Goal: Task Accomplishment & Management: Use online tool/utility

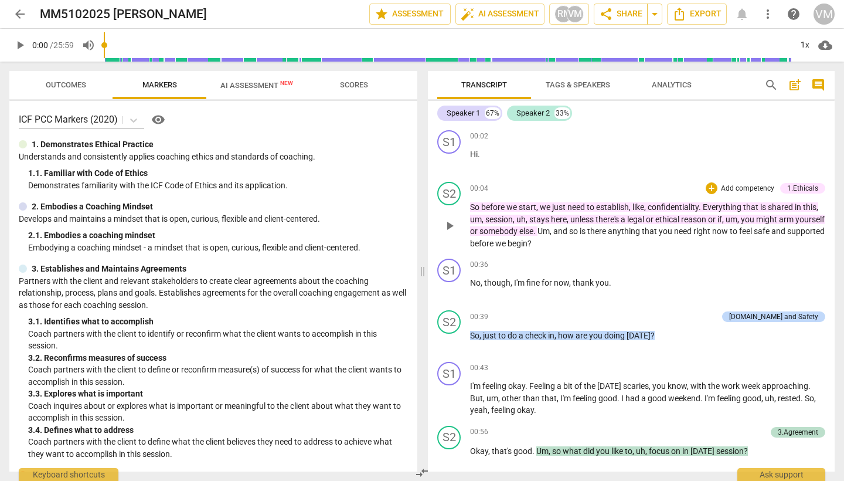
click at [799, 190] on div "1.Ethicals" at bounding box center [802, 188] width 31 height 11
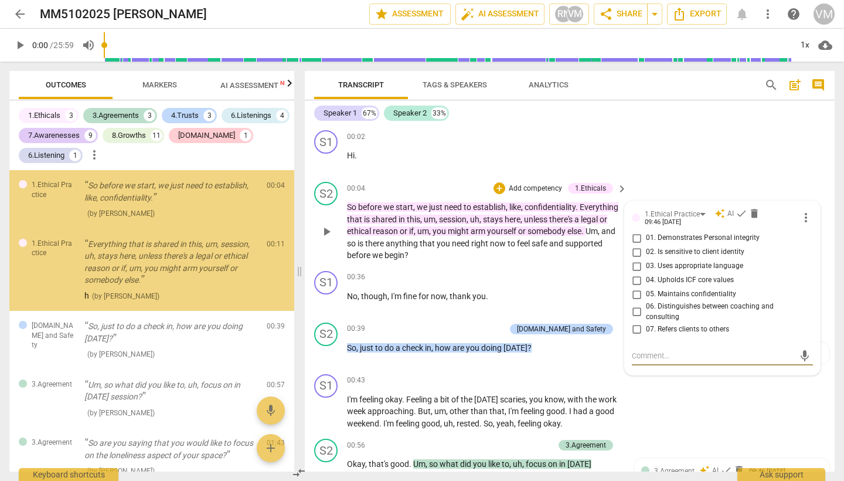
click at [799, 190] on div "S2 play_arrow pause 00:04 + Add competency 1.Ethicals keyboard_arrow_right So b…" at bounding box center [570, 221] width 530 height 89
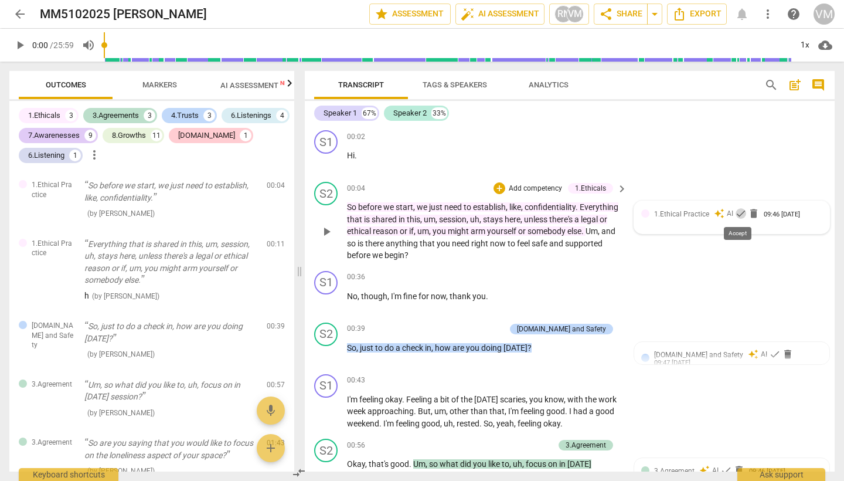
click at [736, 213] on span "check" at bounding box center [741, 214] width 12 height 12
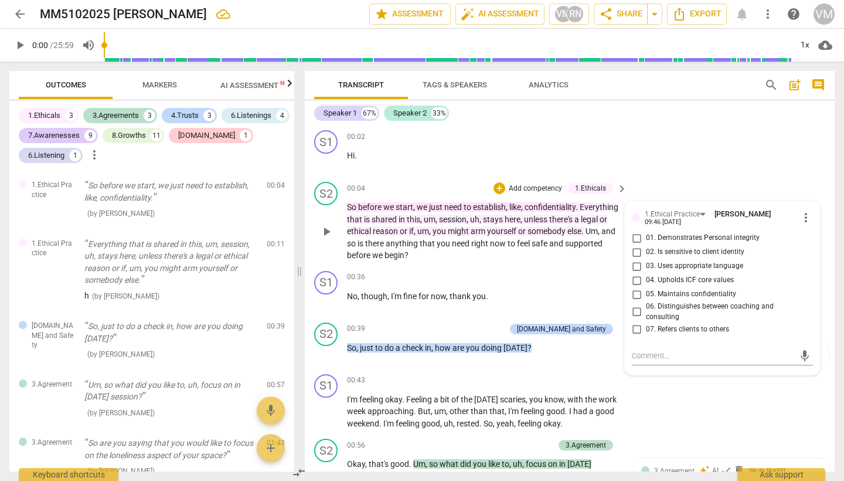
click at [702, 292] on span "05. Maintains confidentiality" at bounding box center [691, 294] width 90 height 11
click at [646, 292] on input "05. Maintains confidentiality" at bounding box center [636, 294] width 19 height 14
checkbox input "true"
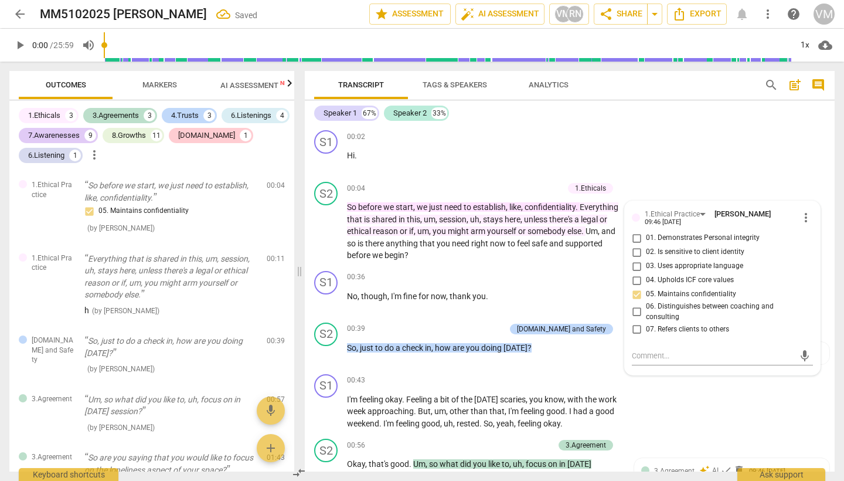
click at [806, 218] on span "more_vert" at bounding box center [806, 217] width 14 height 14
click at [634, 370] on span "check_circle" at bounding box center [641, 377] width 14 height 14
click at [518, 230] on span "yourself" at bounding box center [502, 230] width 31 height 9
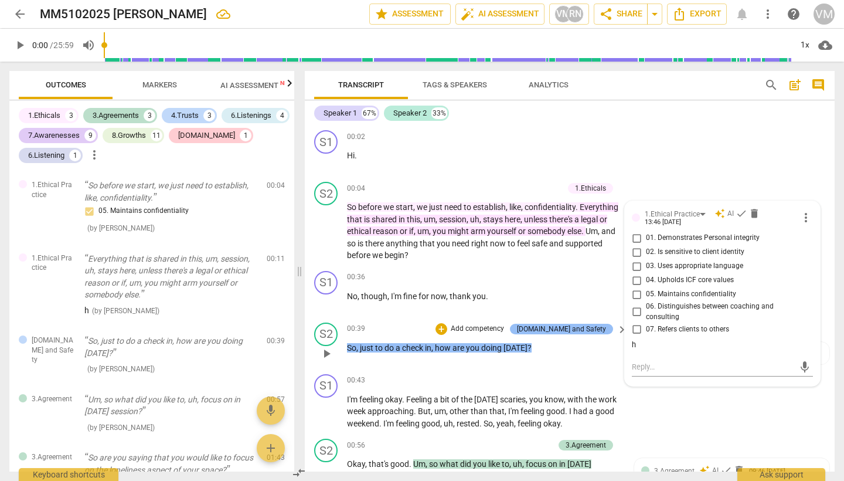
click at [588, 329] on div "[DOMAIN_NAME] and Safety" at bounding box center [561, 329] width 89 height 11
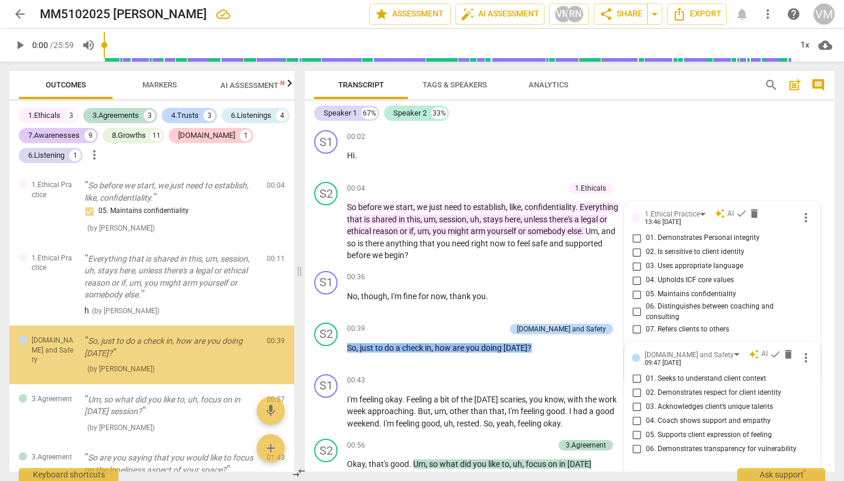
scroll to position [6, 0]
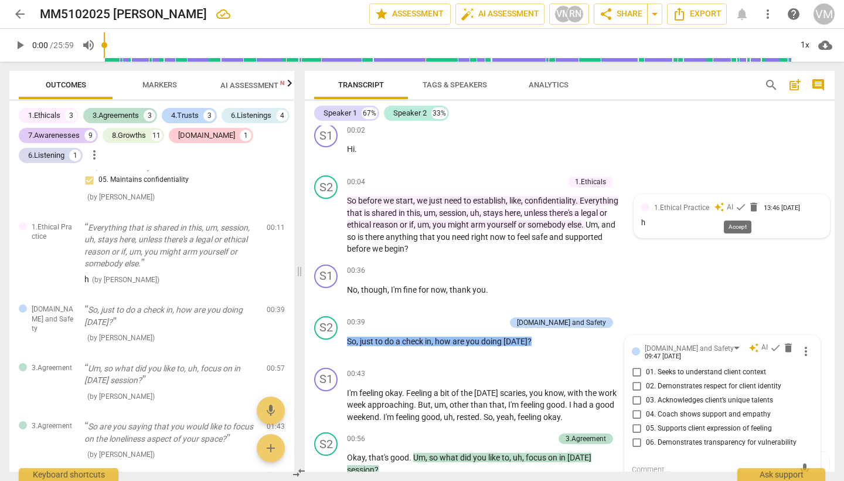
click at [738, 208] on span "check" at bounding box center [741, 207] width 12 height 12
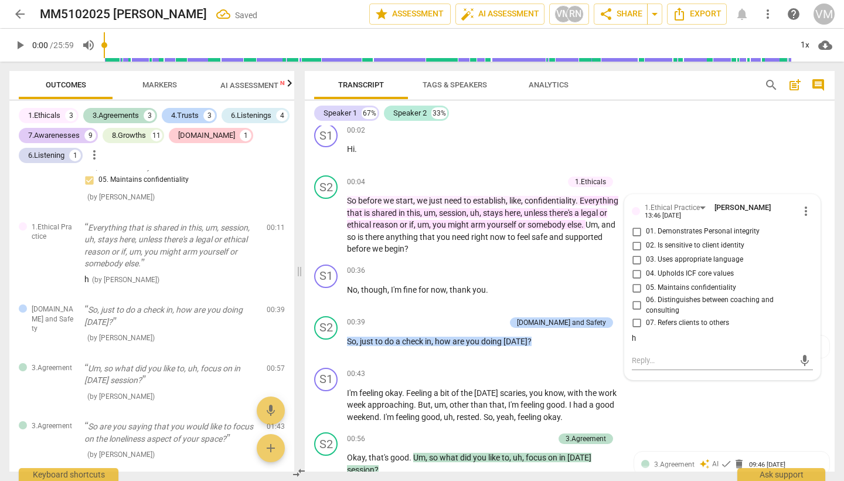
click at [639, 333] on div "h" at bounding box center [722, 338] width 181 height 11
click at [633, 333] on div "h" at bounding box center [722, 338] width 181 height 11
click at [635, 333] on div "h" at bounding box center [722, 338] width 181 height 11
click at [634, 333] on div "h" at bounding box center [722, 338] width 181 height 11
click at [633, 333] on div "h" at bounding box center [722, 338] width 181 height 11
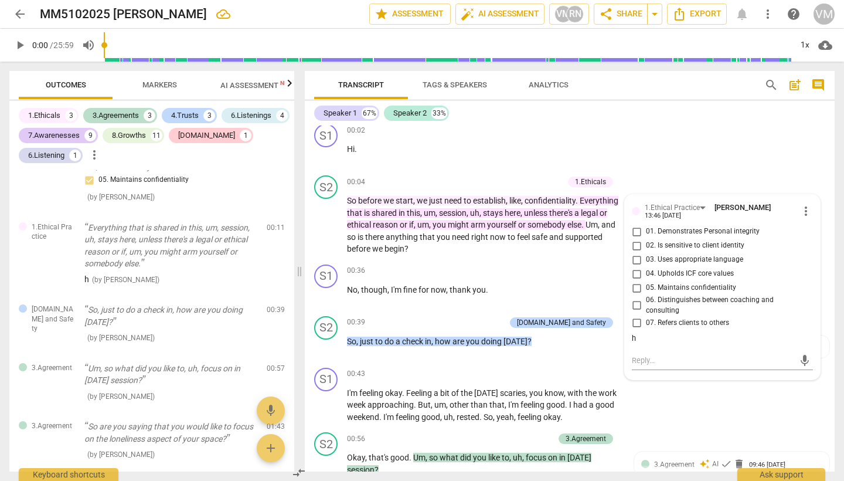
click at [487, 222] on span "arm" at bounding box center [479, 224] width 16 height 9
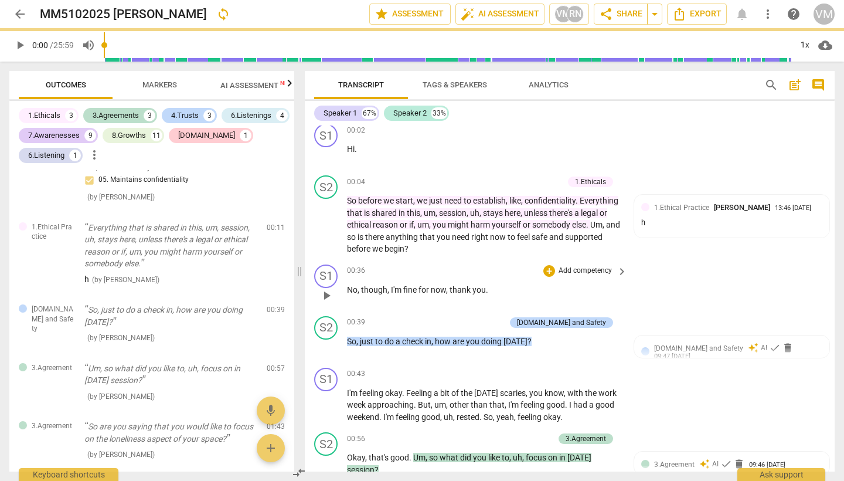
click at [635, 268] on div "S1 play_arrow pause 00:36 + Add competency keyboard_arrow_right No , though , I…" at bounding box center [570, 286] width 530 height 52
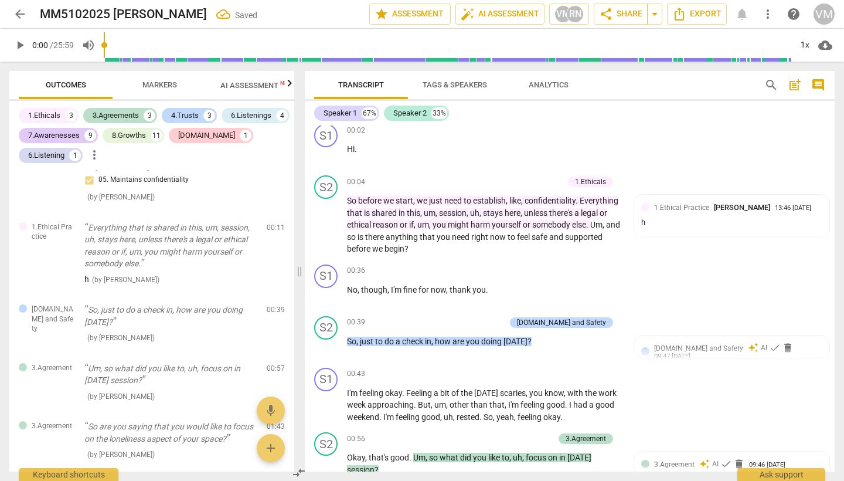
click at [664, 210] on span "1.Ethical Practice" at bounding box center [681, 207] width 55 height 8
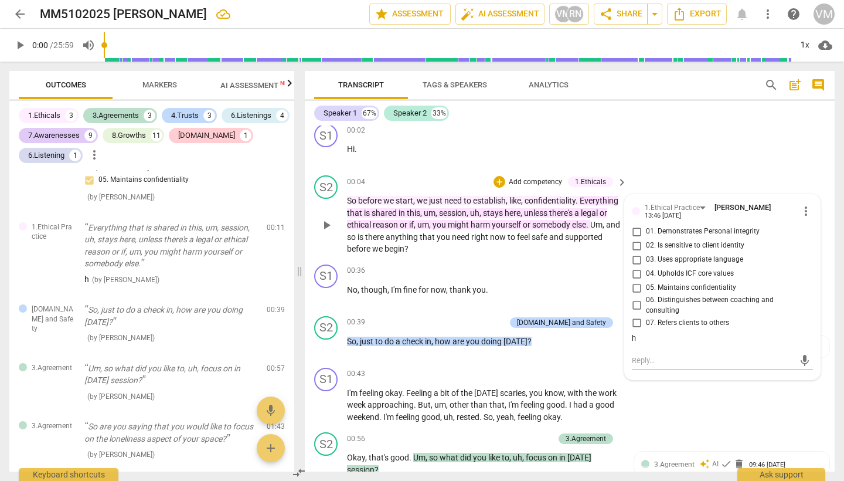
click at [632, 333] on div "h" at bounding box center [722, 338] width 181 height 11
drag, startPoint x: 630, startPoint y: 332, endPoint x: 643, endPoint y: 332, distance: 13.5
click at [643, 333] on div "h" at bounding box center [722, 338] width 181 height 11
click at [804, 209] on span "more_vert" at bounding box center [806, 211] width 14 height 14
click at [806, 209] on li "Edit" at bounding box center [814, 211] width 40 height 22
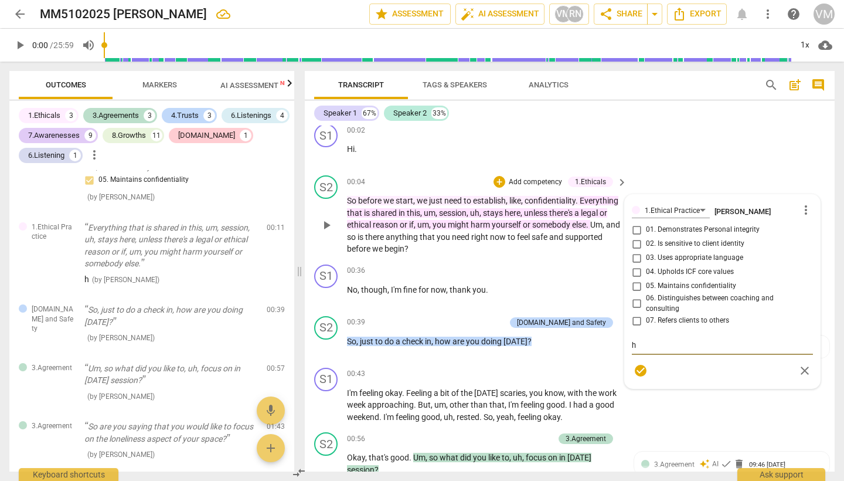
click at [637, 339] on textarea "h" at bounding box center [722, 344] width 181 height 11
click at [654, 284] on div "1.Ethical Practice [PERSON_NAME] more_vert 01. Demonstrates Personal integrity …" at bounding box center [722, 291] width 181 height 179
click at [634, 286] on div "1.Ethical Practice [PERSON_NAME] more_vert 01. Demonstrates Personal integrity …" at bounding box center [722, 291] width 181 height 179
click at [635, 286] on div "1.Ethical Practice [PERSON_NAME] more_vert 01. Demonstrates Personal integrity …" at bounding box center [722, 291] width 181 height 179
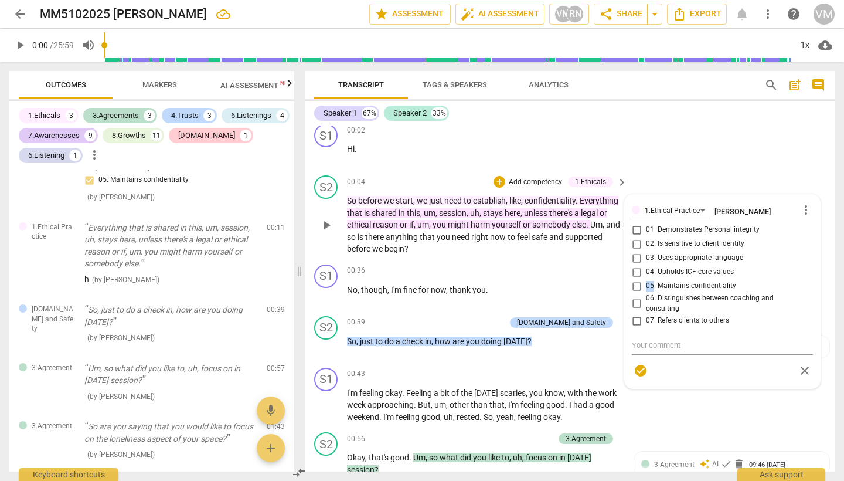
click at [635, 286] on div "1.Ethical Practice [PERSON_NAME] more_vert 01. Demonstrates Personal integrity …" at bounding box center [722, 291] width 181 height 179
click at [638, 288] on div "1.Ethical Practice [PERSON_NAME] more_vert 01. Demonstrates Personal integrity …" at bounding box center [722, 291] width 181 height 179
click at [634, 286] on div "1.Ethical Practice [PERSON_NAME] more_vert 01. Demonstrates Personal integrity …" at bounding box center [722, 291] width 181 height 179
click at [641, 367] on span "check_circle" at bounding box center [641, 371] width 14 height 14
click at [636, 283] on input "05. Maintains confidentiality" at bounding box center [636, 288] width 19 height 14
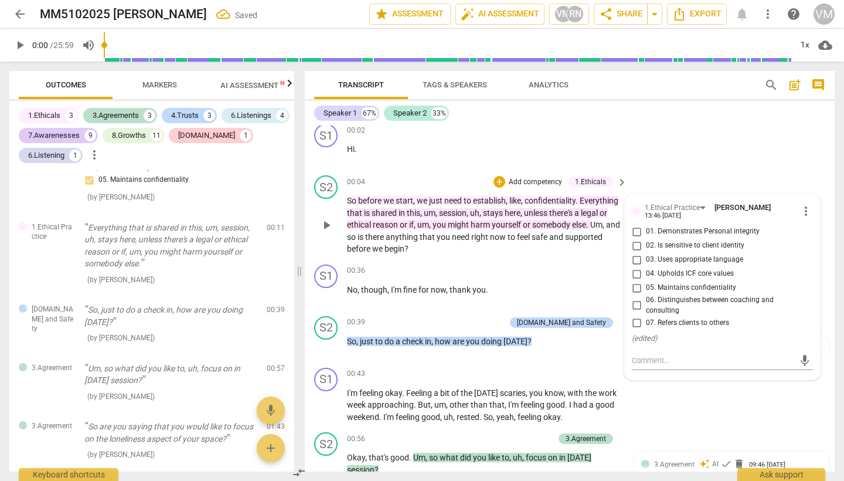
checkbox input "true"
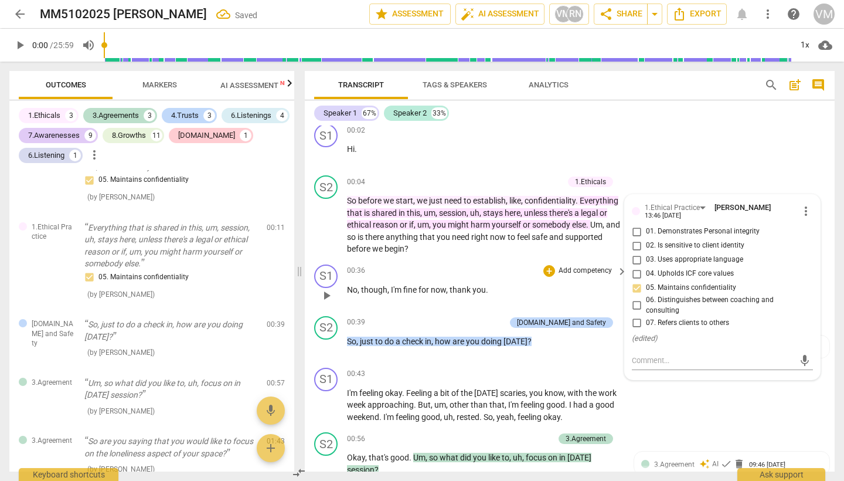
click at [577, 275] on div "+ Add competency keyboard_arrow_right" at bounding box center [584, 270] width 87 height 13
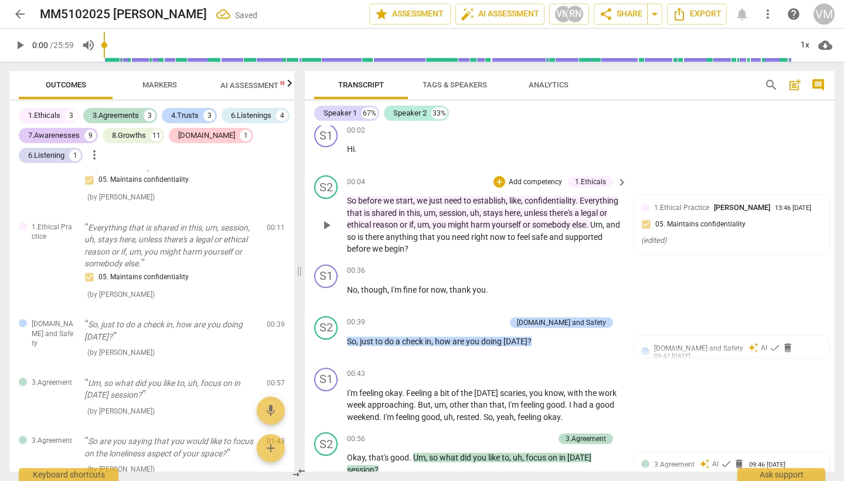
click at [572, 220] on span "somebody" at bounding box center [552, 224] width 40 height 9
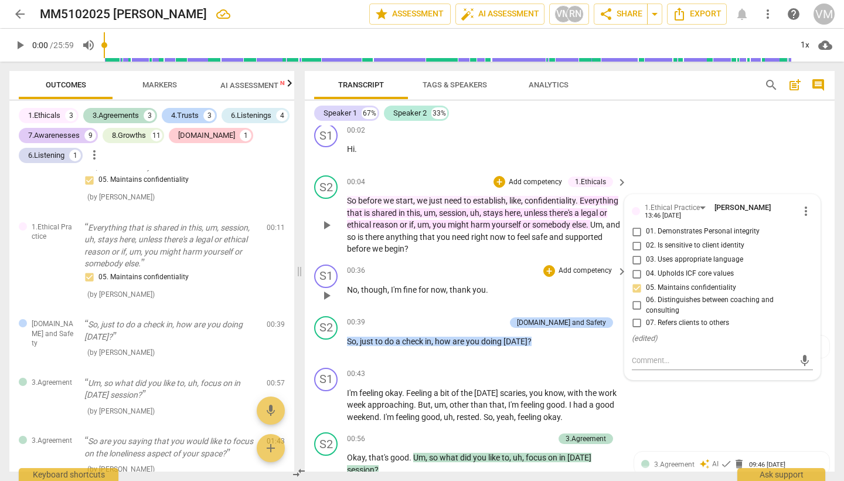
click at [583, 266] on p "Add competency" at bounding box center [586, 271] width 56 height 11
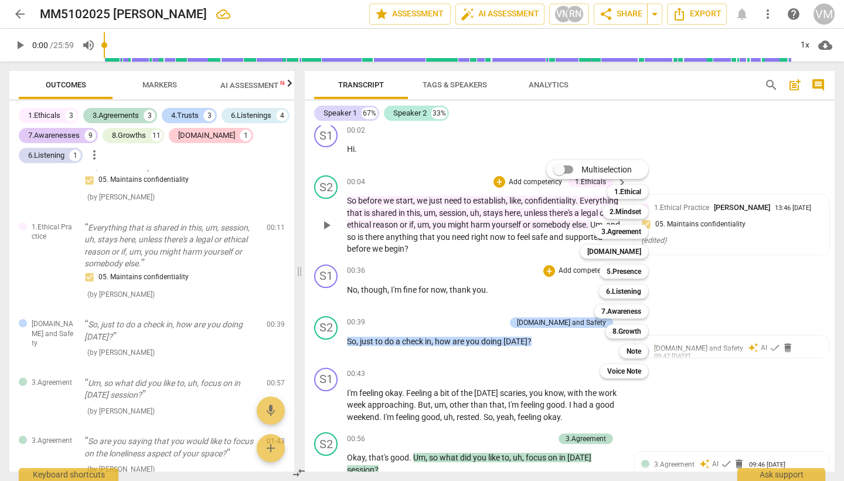
click at [572, 324] on div "Multiselection m 1.Ethical 1 2.Mindset 2 3.Agreement 3 [DOMAIN_NAME] 4 5.Presen…" at bounding box center [606, 269] width 129 height 224
click at [570, 322] on div "Multiselection m 1.Ethical 1 2.Mindset 2 3.Agreement 3 [DOMAIN_NAME] 4 5.Presen…" at bounding box center [606, 269] width 129 height 224
click at [555, 352] on div "Multiselection m 1.Ethical 1 2.Mindset 2 3.Agreement 3 [DOMAIN_NAME] 4 5.Presen…" at bounding box center [606, 269] width 129 height 224
click at [511, 354] on div at bounding box center [422, 240] width 844 height 481
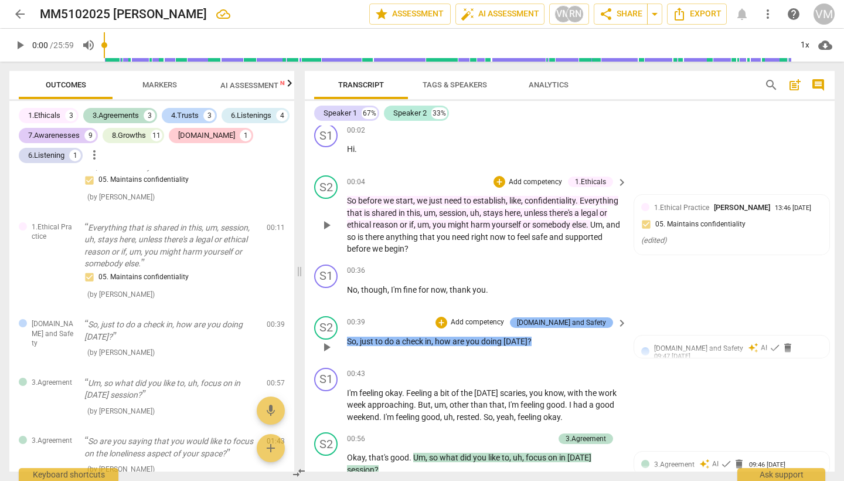
click at [572, 322] on div "[DOMAIN_NAME] and Safety" at bounding box center [561, 322] width 89 height 11
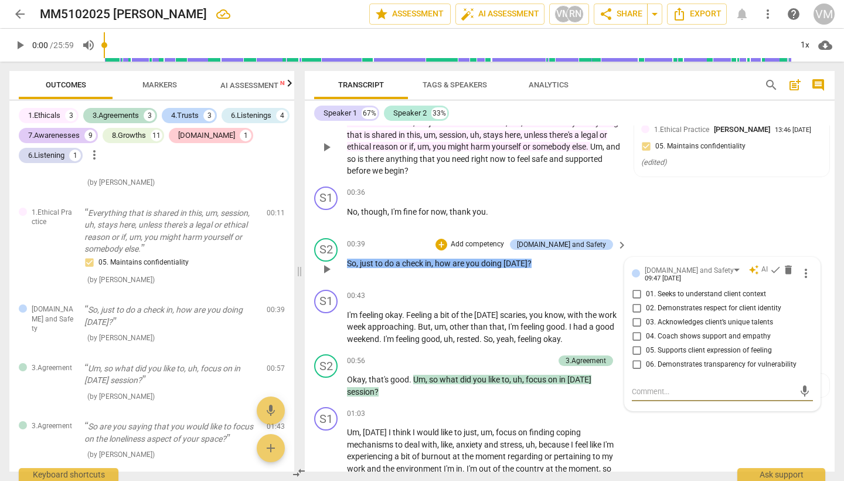
scroll to position [85, 0]
click at [770, 269] on span "check" at bounding box center [776, 269] width 12 height 12
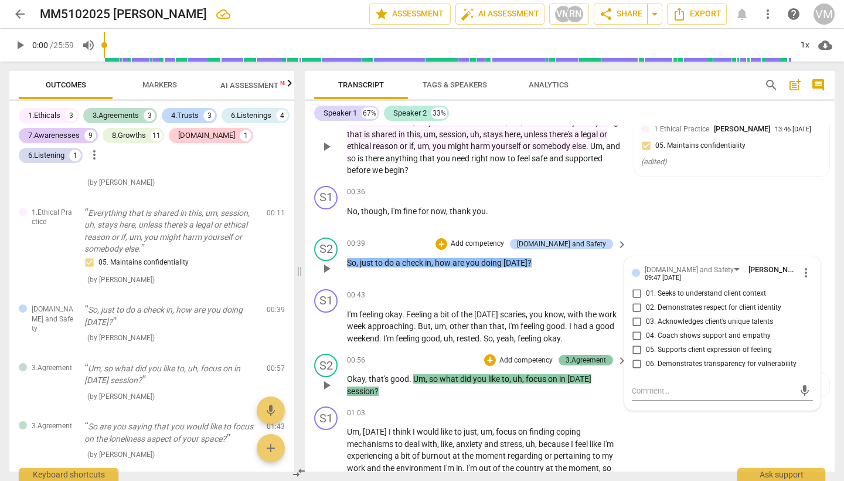
click at [590, 357] on div "3.Agreement" at bounding box center [586, 360] width 40 height 11
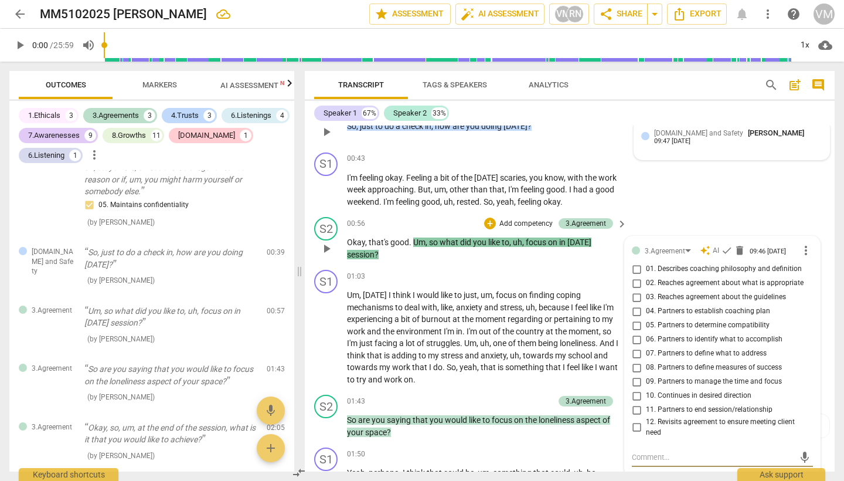
scroll to position [219, 0]
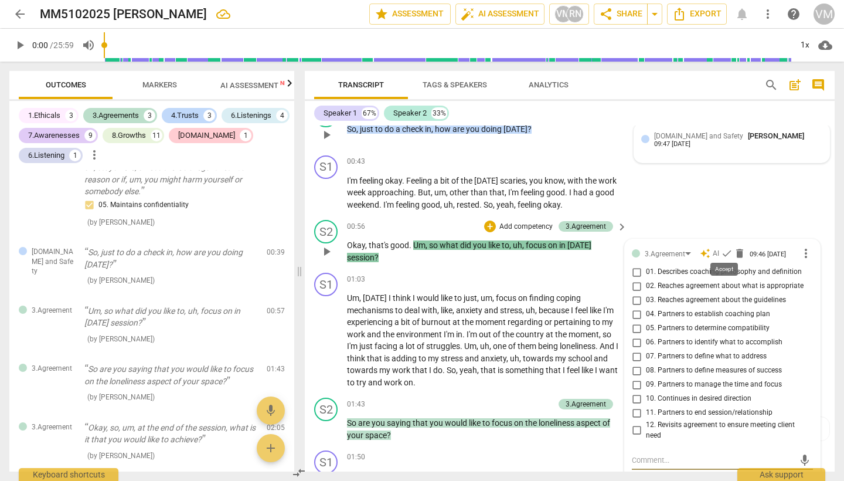
click at [722, 248] on span "check" at bounding box center [727, 253] width 12 height 12
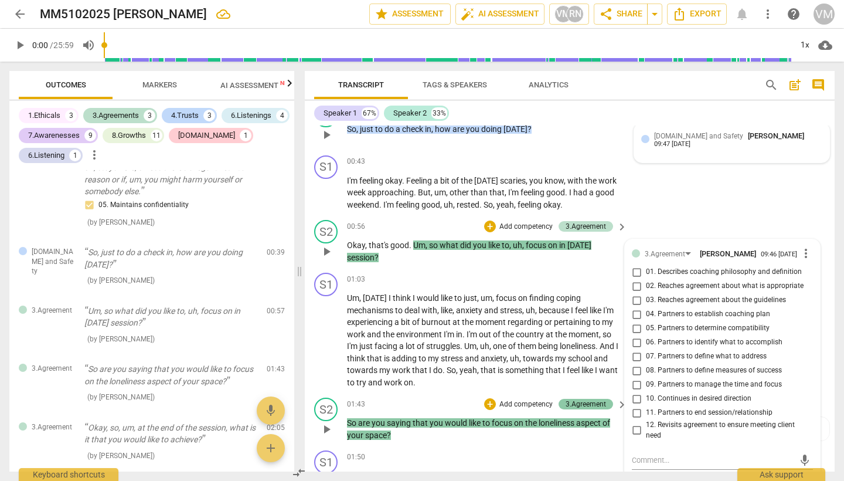
click at [595, 399] on div "3.Agreement" at bounding box center [586, 404] width 40 height 11
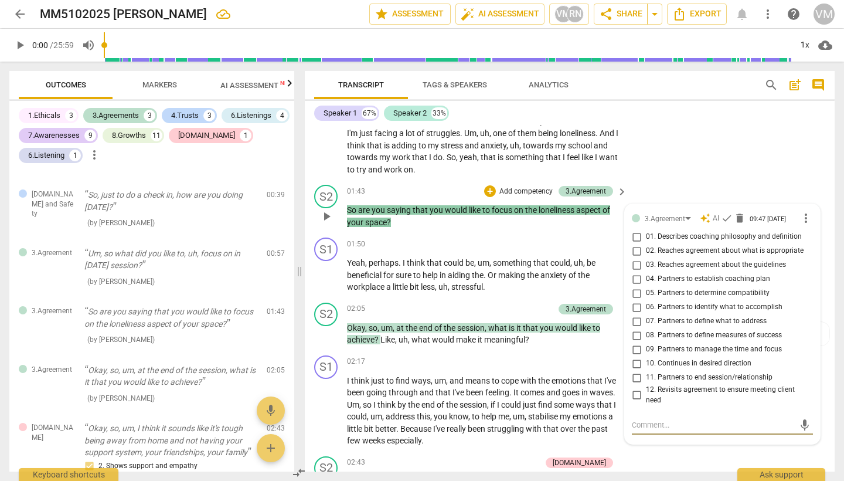
scroll to position [409, 0]
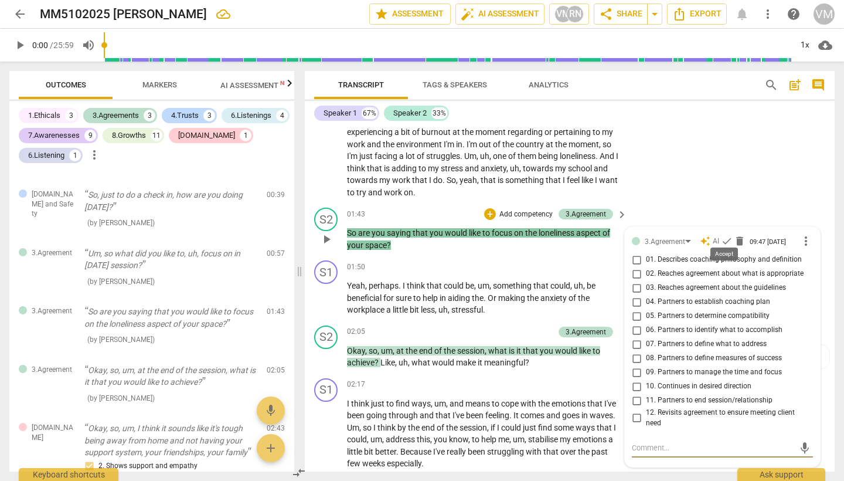
click at [722, 235] on span "check" at bounding box center [727, 241] width 12 height 12
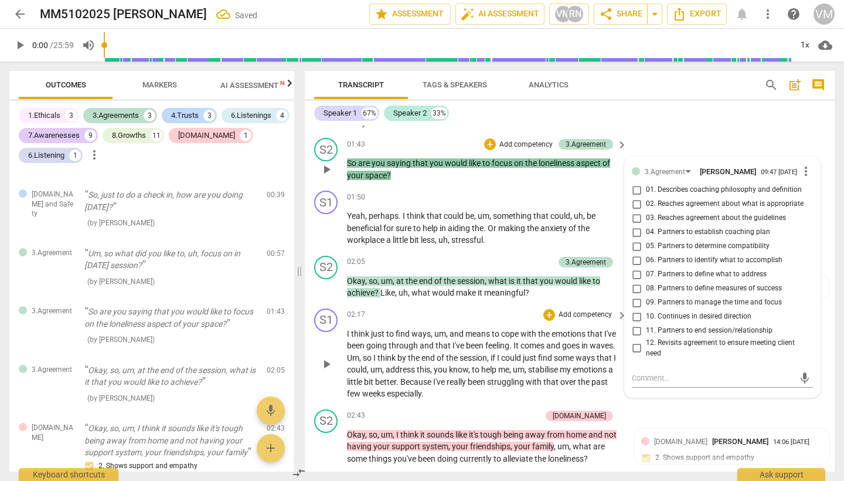
scroll to position [548, 0]
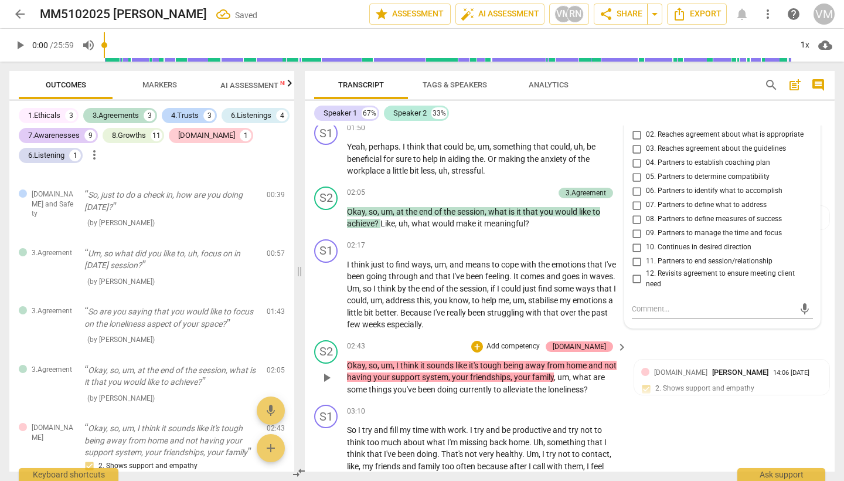
click at [598, 341] on div "[DOMAIN_NAME]" at bounding box center [579, 346] width 53 height 11
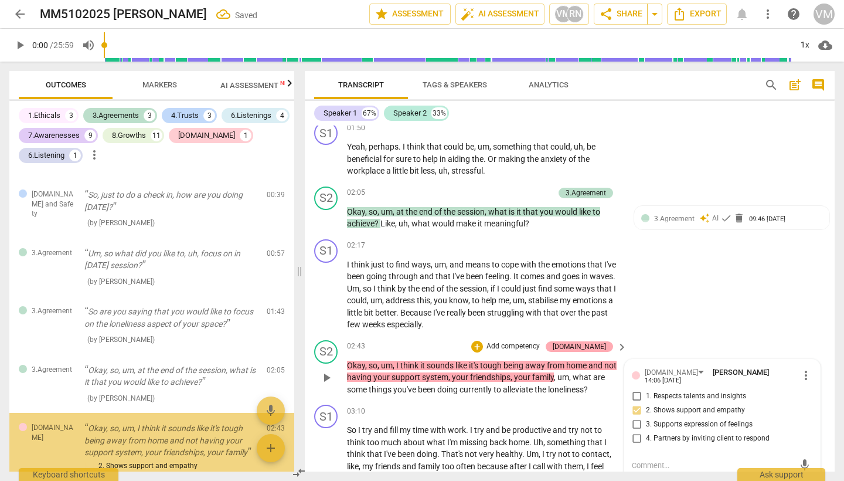
scroll to position [289, 0]
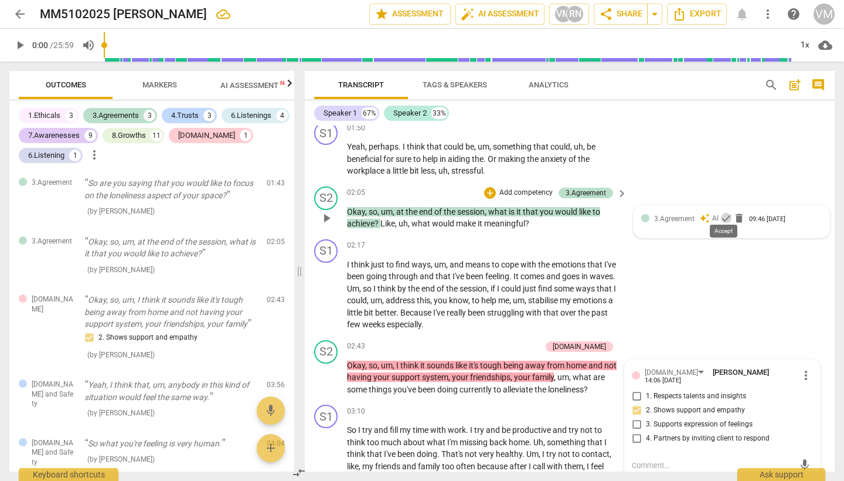
click at [722, 212] on span "check" at bounding box center [727, 218] width 12 height 12
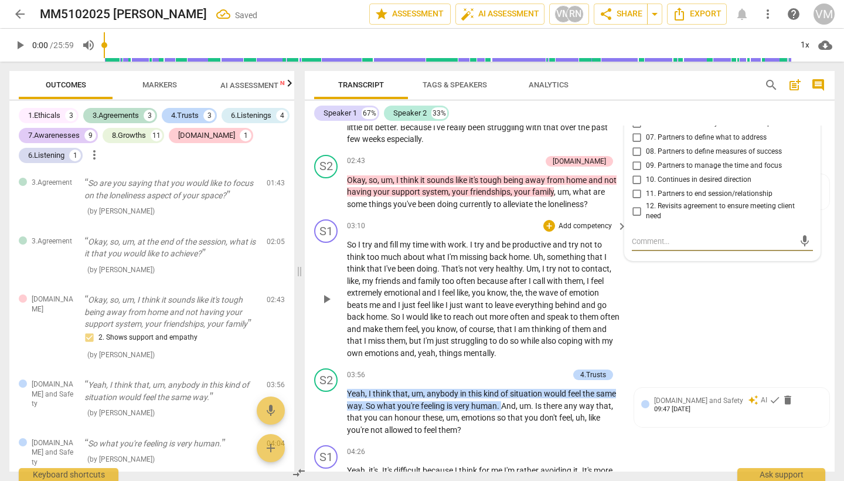
scroll to position [740, 0]
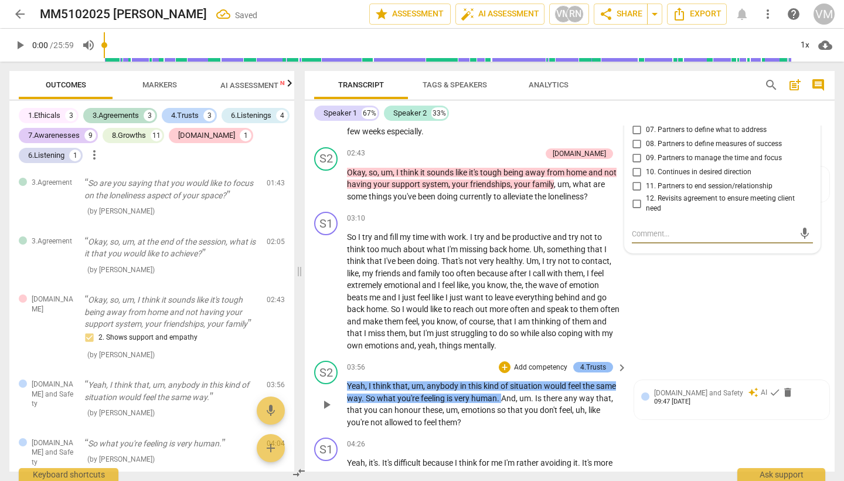
click at [591, 362] on div "4.Trusts" at bounding box center [593, 367] width 26 height 11
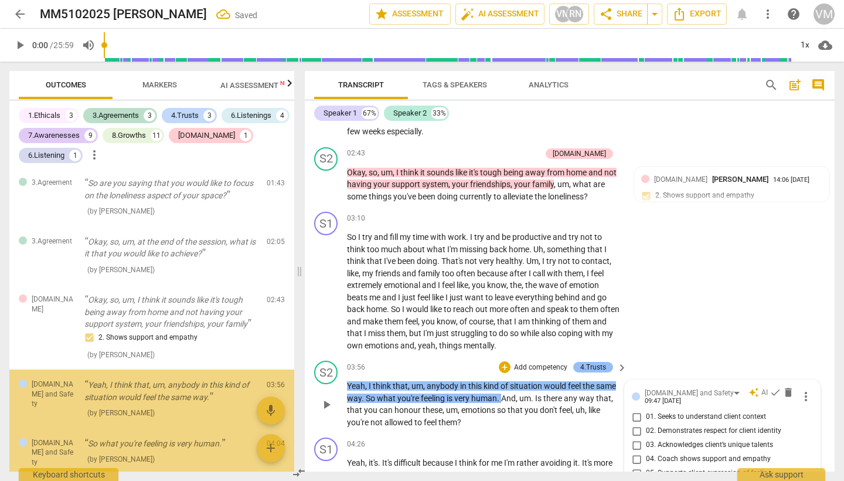
scroll to position [943, 0]
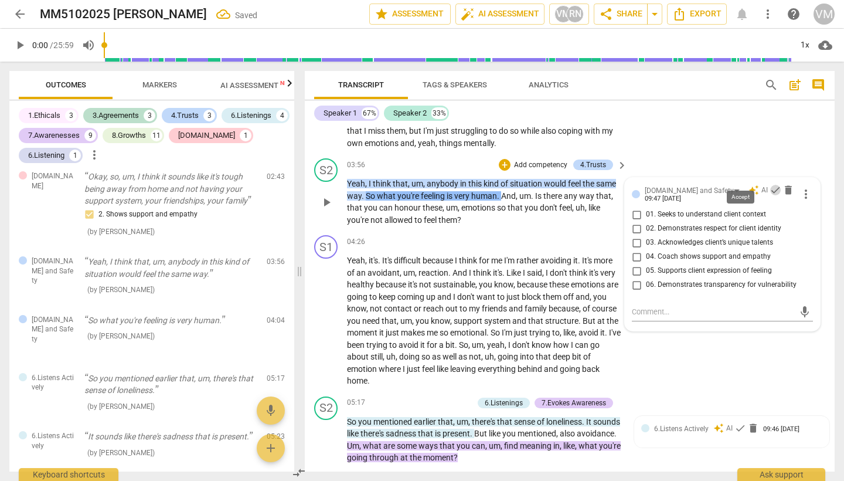
click at [770, 184] on span "check" at bounding box center [776, 190] width 12 height 12
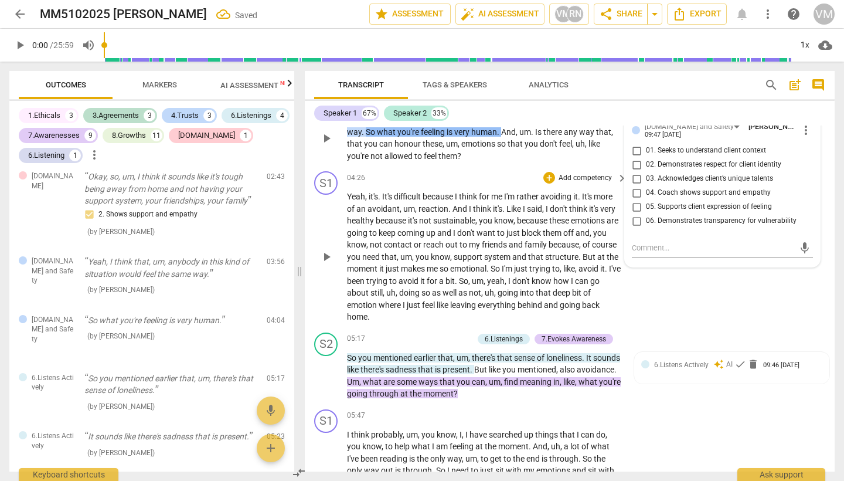
scroll to position [1022, 0]
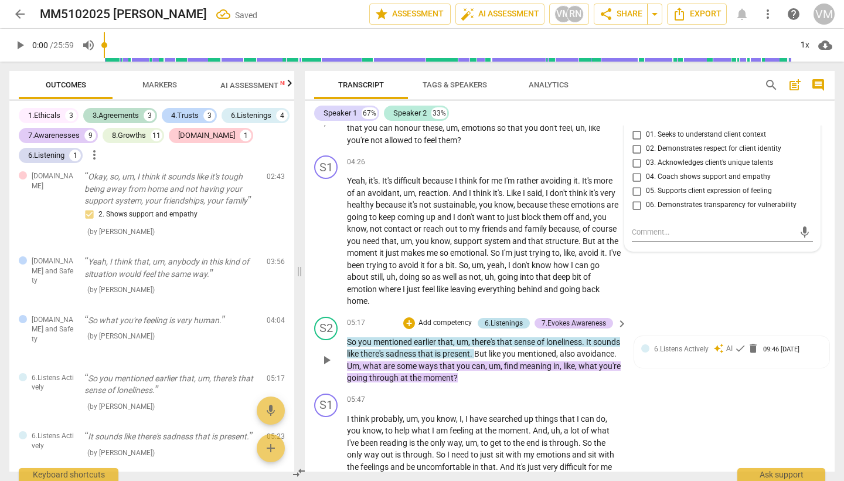
click at [501, 318] on div "6.Listenings" at bounding box center [504, 323] width 38 height 11
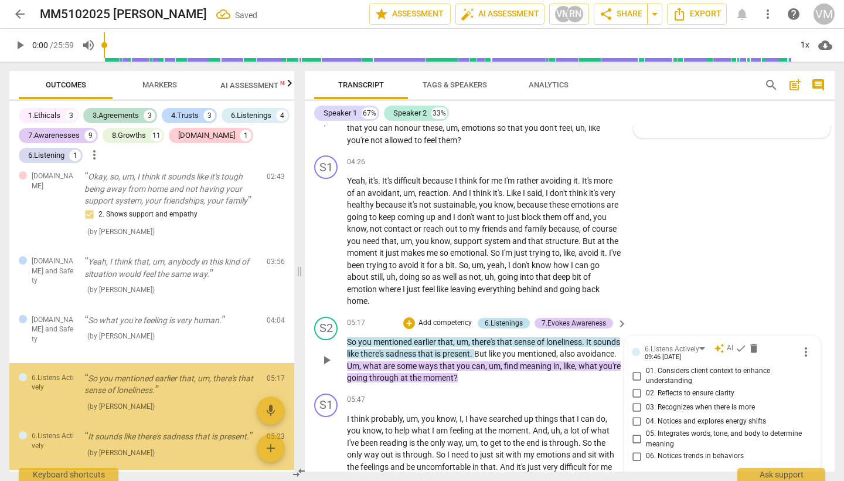
scroll to position [522, 0]
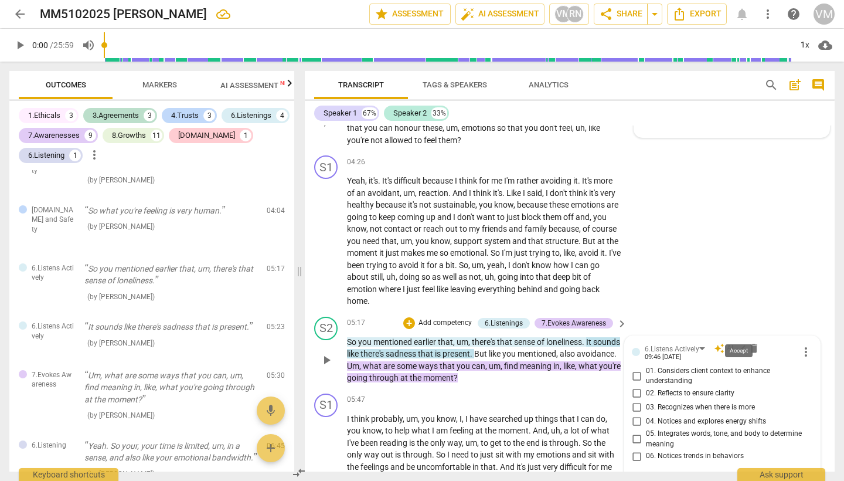
click at [740, 342] on span "check" at bounding box center [741, 348] width 12 height 12
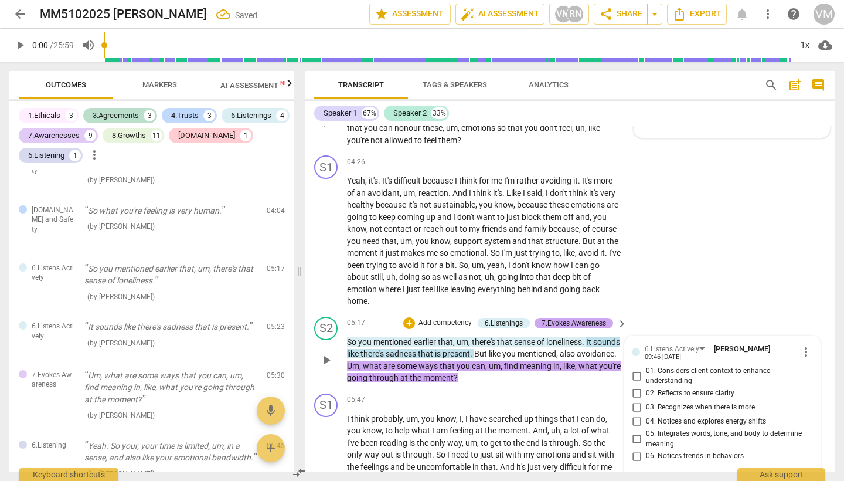
click at [562, 318] on div "7.Evokes Awareness" at bounding box center [574, 323] width 64 height 11
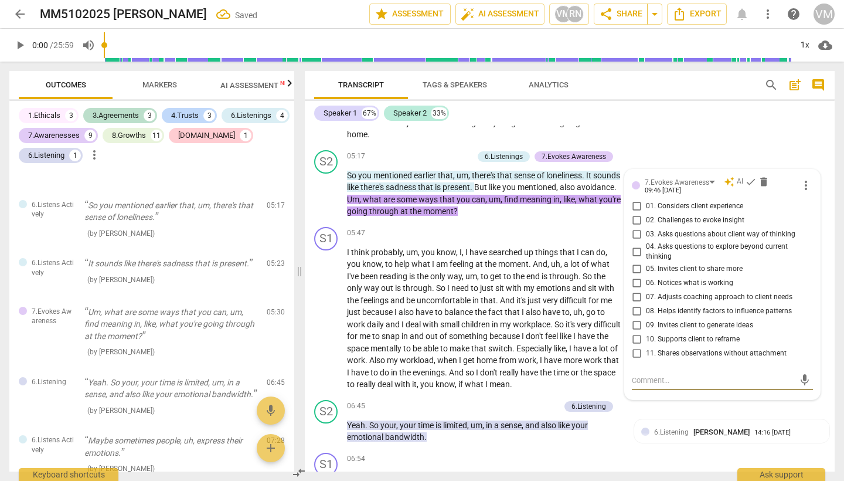
scroll to position [1178, 0]
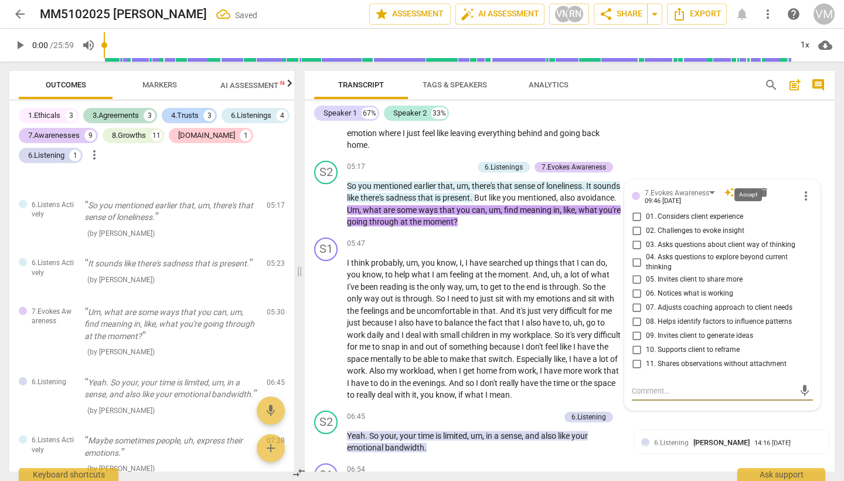
click at [746, 186] on span "check" at bounding box center [751, 192] width 12 height 12
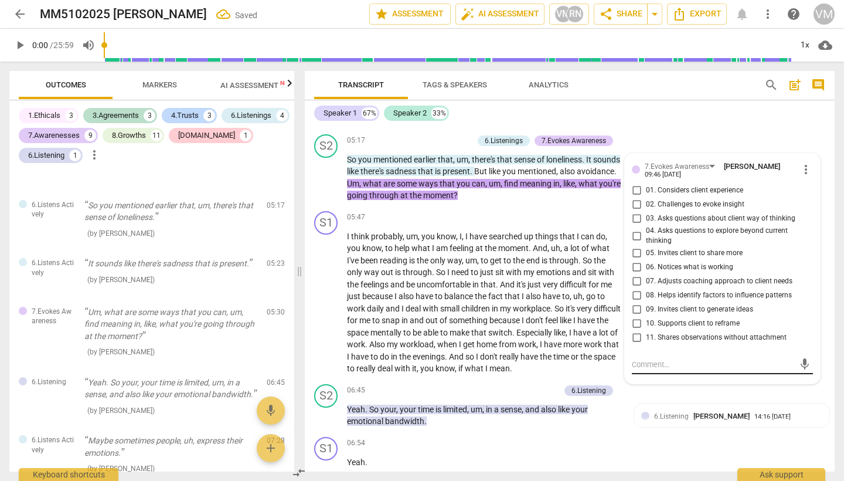
scroll to position [1200, 0]
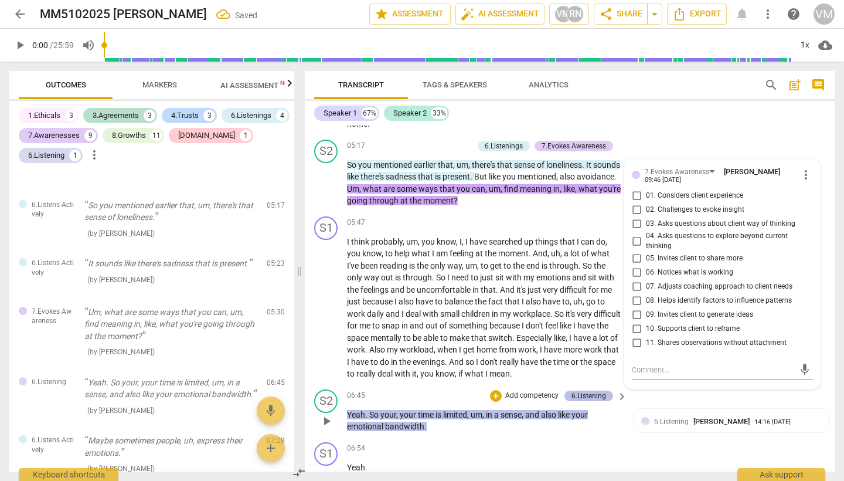
click at [593, 390] on div "6.Listening" at bounding box center [589, 395] width 35 height 11
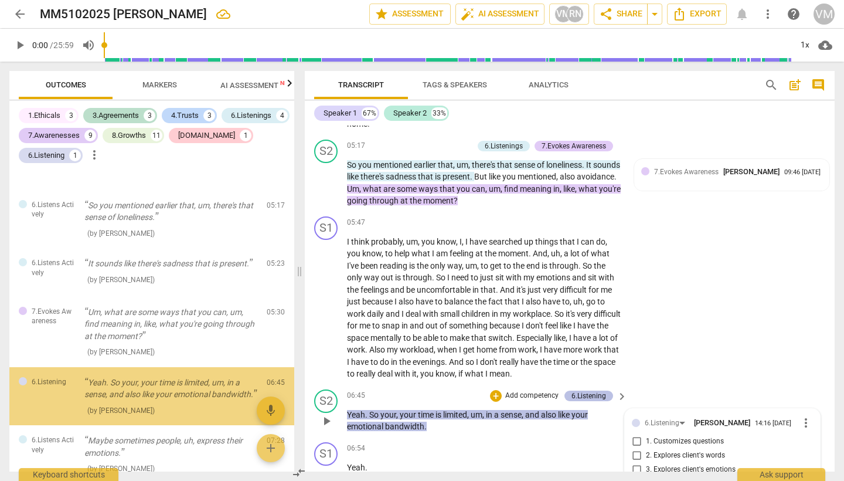
scroll to position [1432, 0]
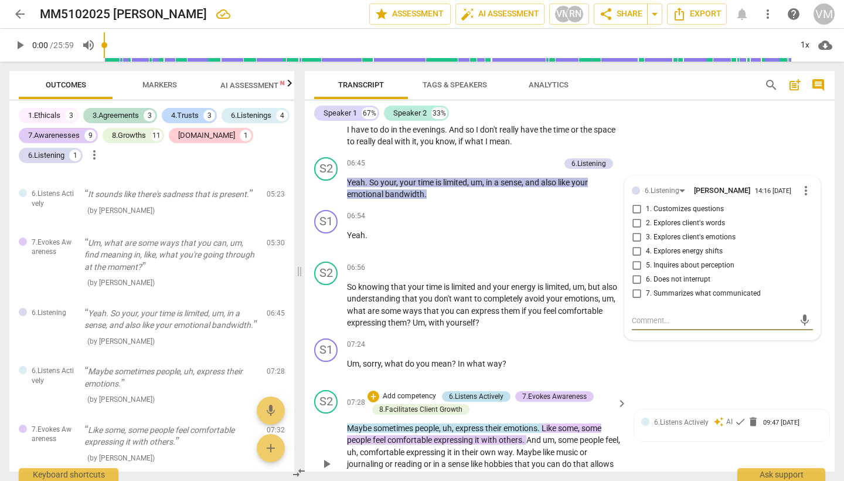
click at [492, 391] on div "6.Listens Actively" at bounding box center [476, 396] width 55 height 11
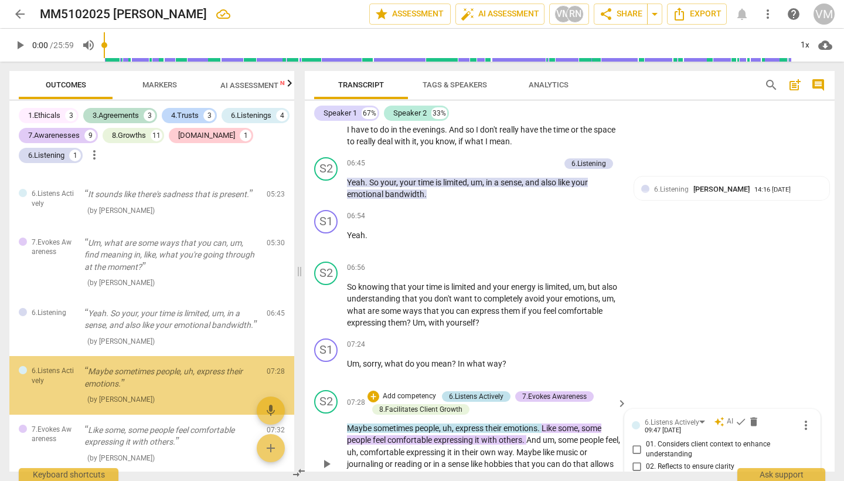
scroll to position [1664, 0]
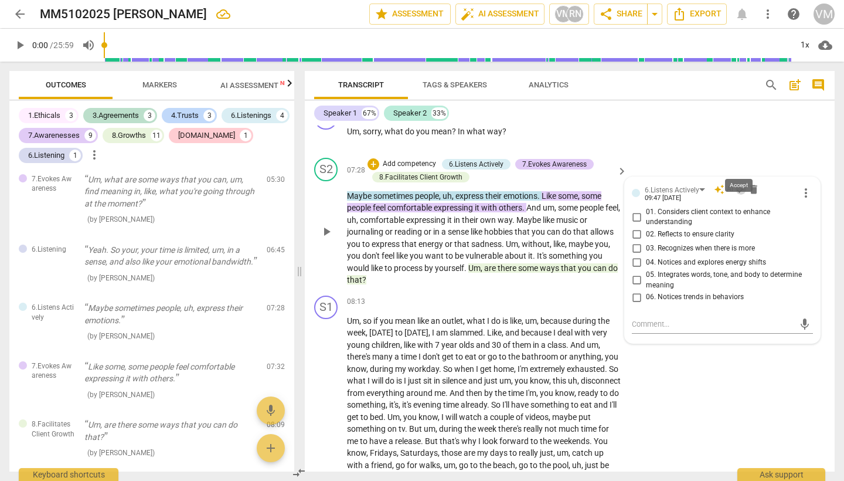
click at [738, 184] on span "check" at bounding box center [741, 190] width 12 height 12
click at [593, 191] on span "some" at bounding box center [592, 195] width 20 height 9
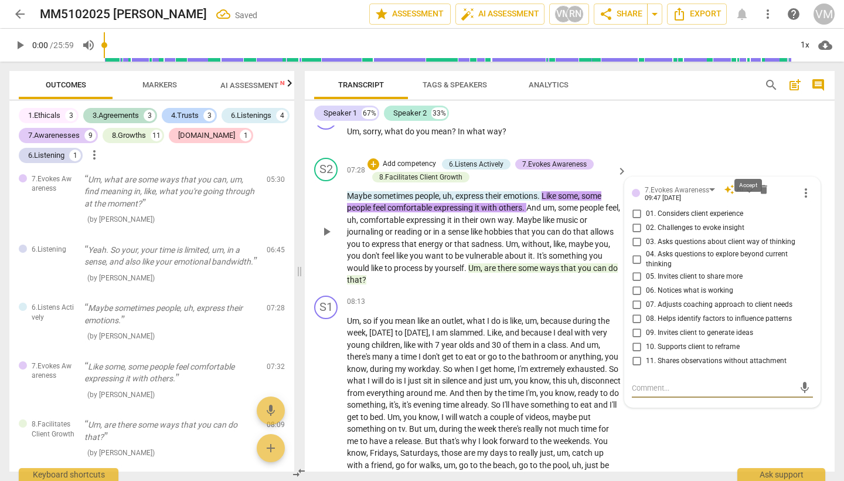
click at [749, 184] on span "check" at bounding box center [751, 190] width 12 height 12
click at [591, 263] on span "you" at bounding box center [585, 267] width 15 height 9
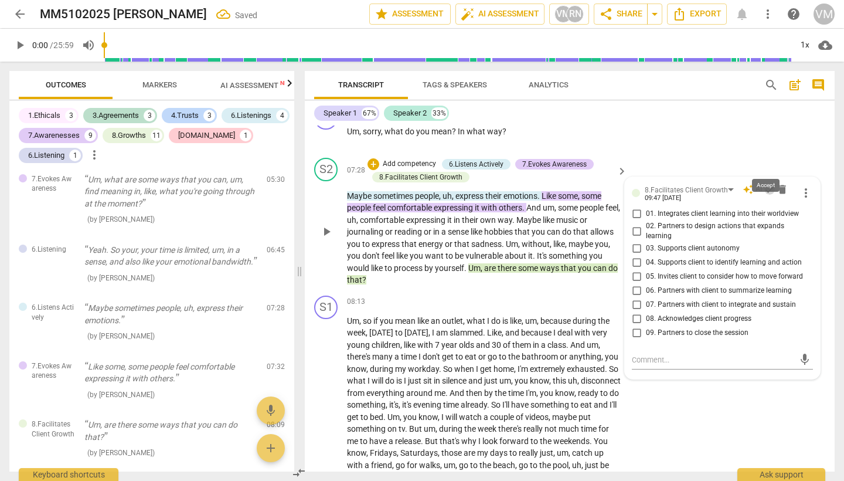
click at [768, 184] on span "check" at bounding box center [770, 190] width 12 height 12
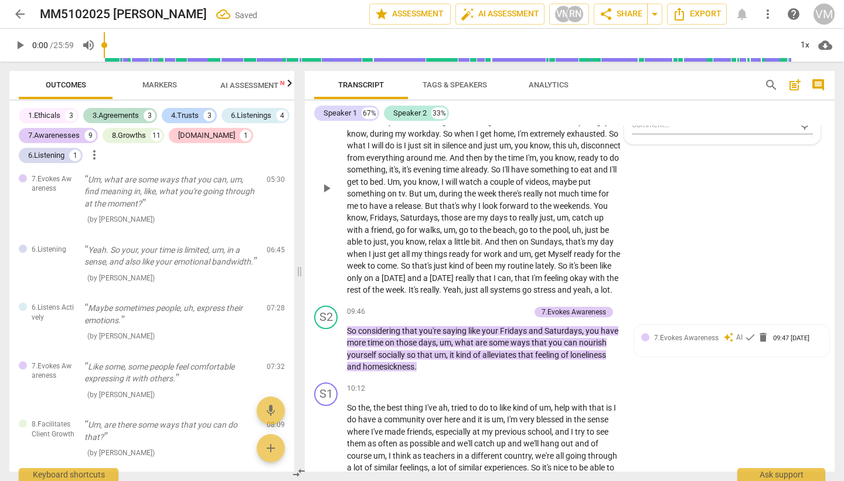
scroll to position [1900, 0]
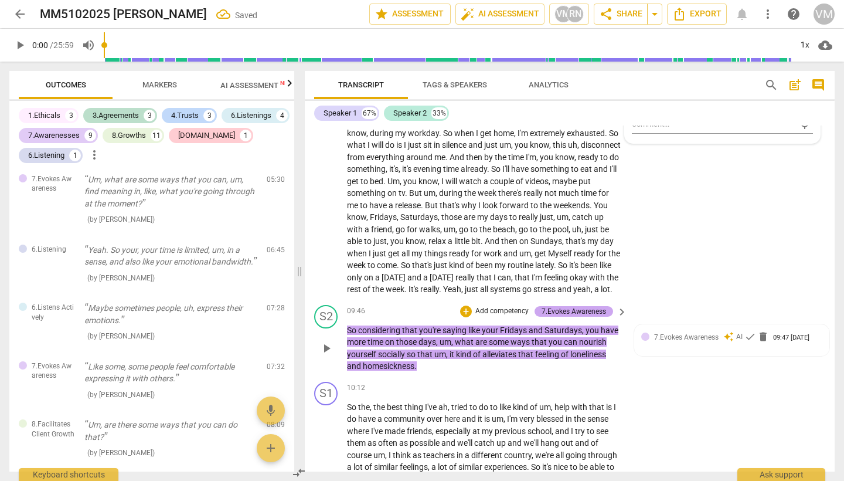
click at [571, 306] on div "7.Evokes Awareness" at bounding box center [574, 311] width 64 height 11
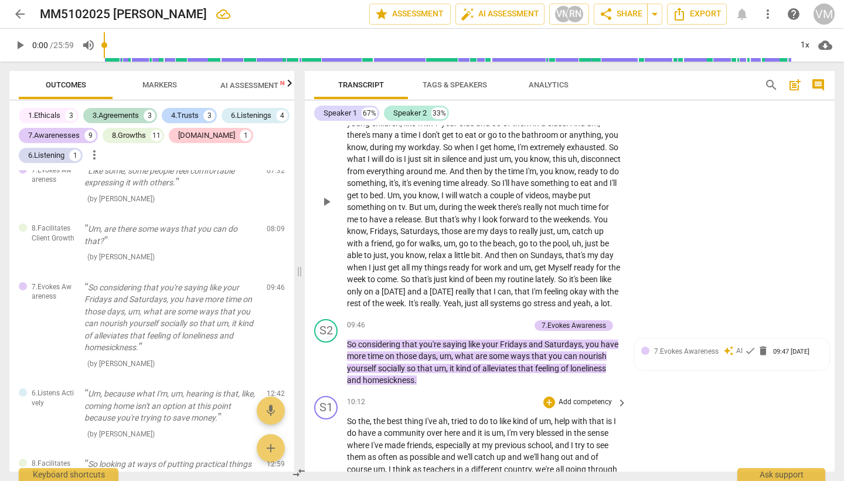
scroll to position [1904, 0]
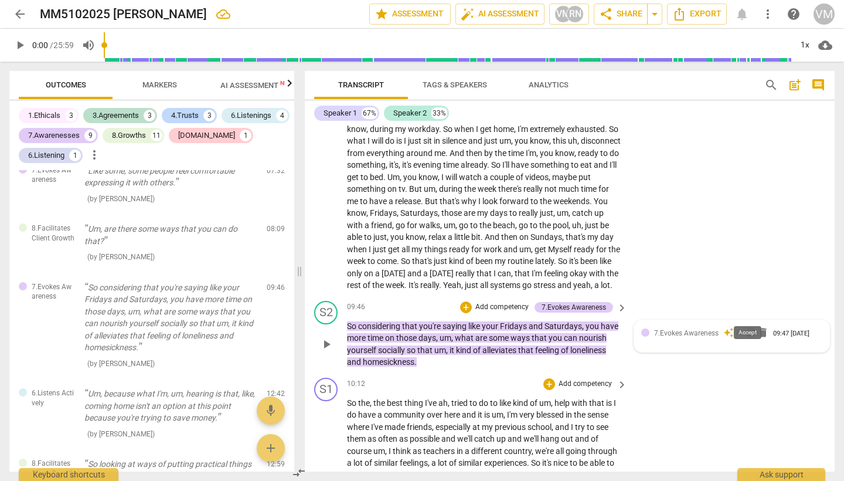
click at [745, 327] on span "check" at bounding box center [751, 333] width 12 height 12
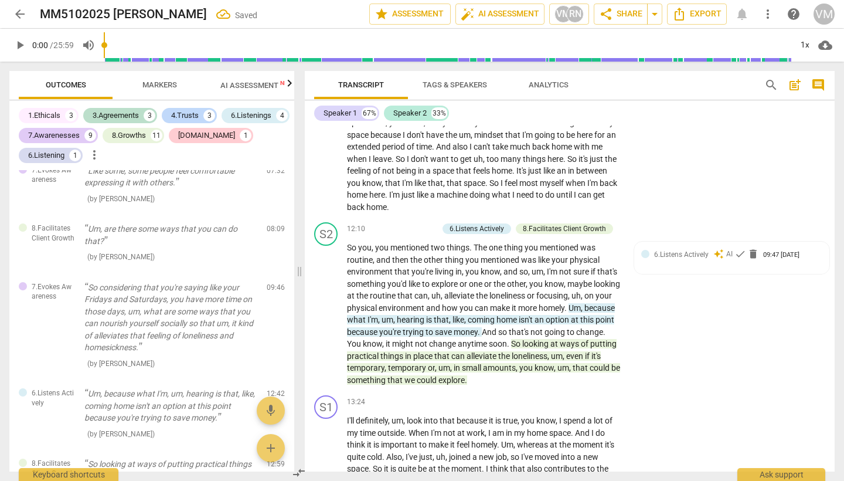
scroll to position [2362, 0]
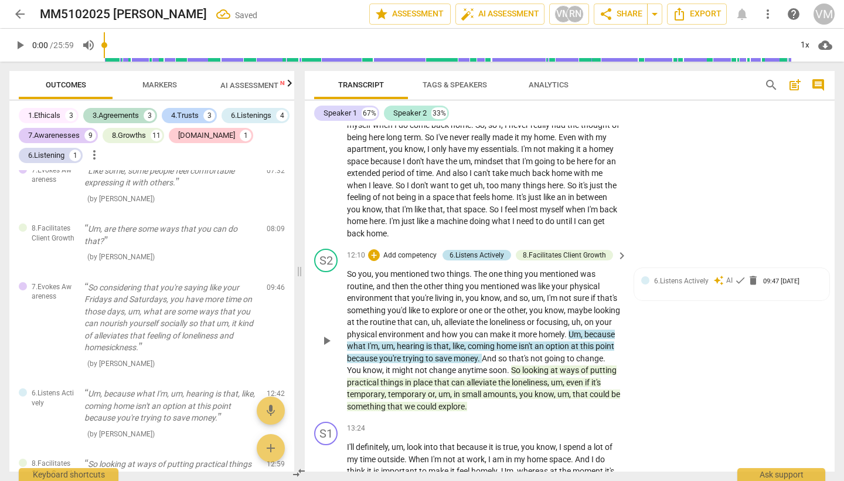
click at [495, 250] on div "6.Listens Actively" at bounding box center [477, 255] width 55 height 11
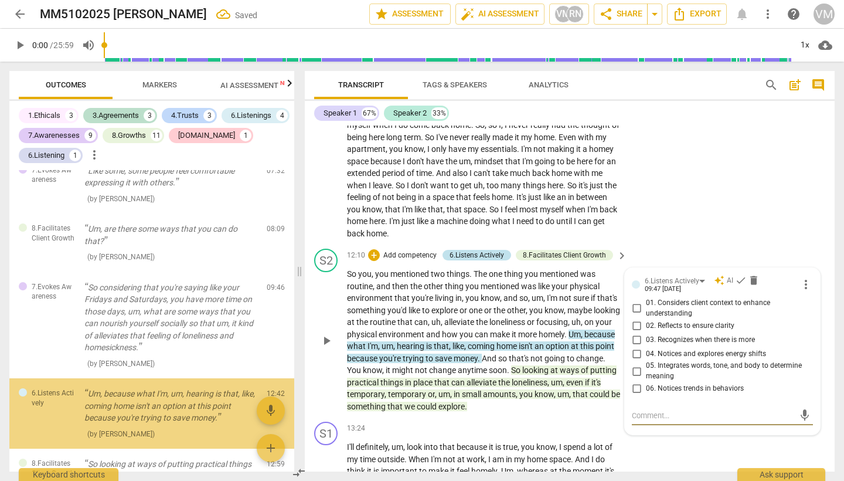
scroll to position [1000, 0]
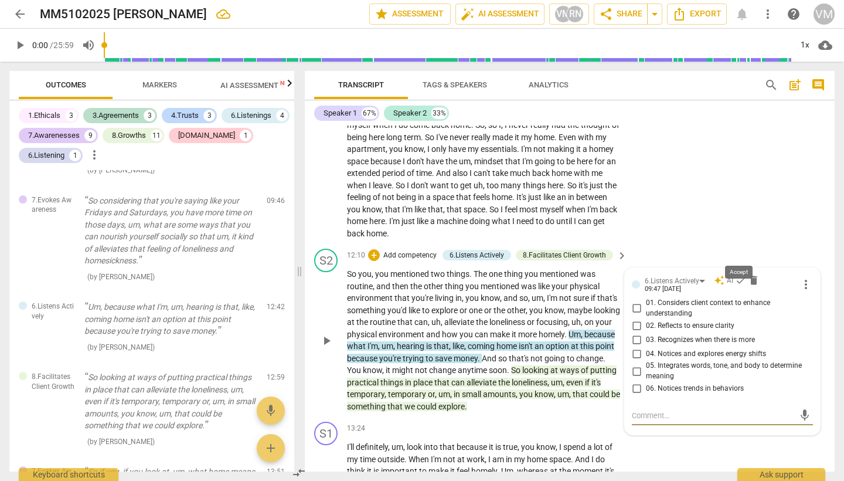
click at [739, 274] on span "check" at bounding box center [741, 280] width 12 height 12
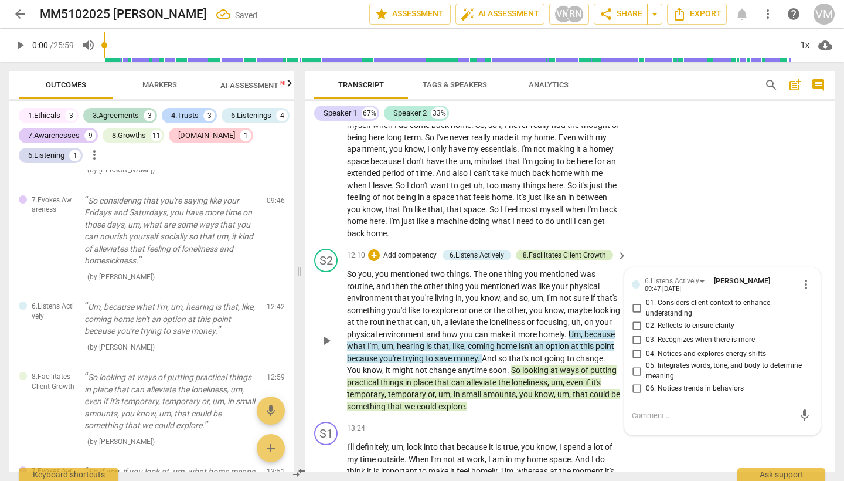
click at [582, 250] on div "8.Facilitates Client Growth" at bounding box center [564, 255] width 83 height 11
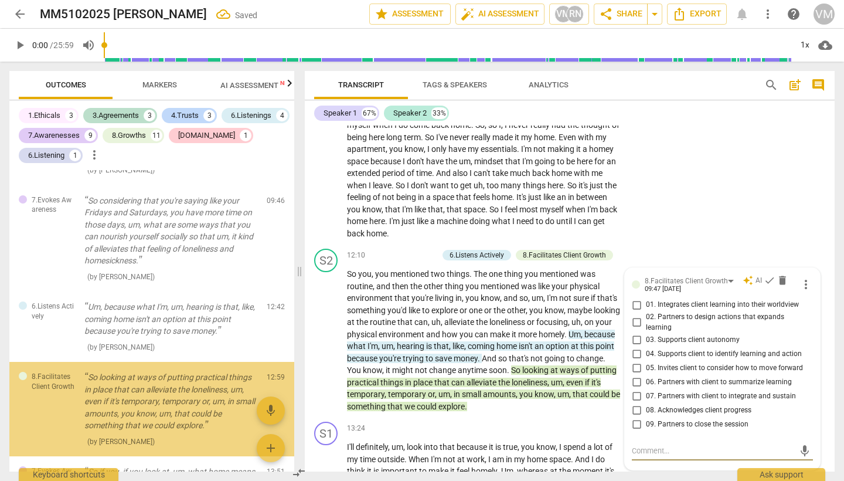
scroll to position [1081, 0]
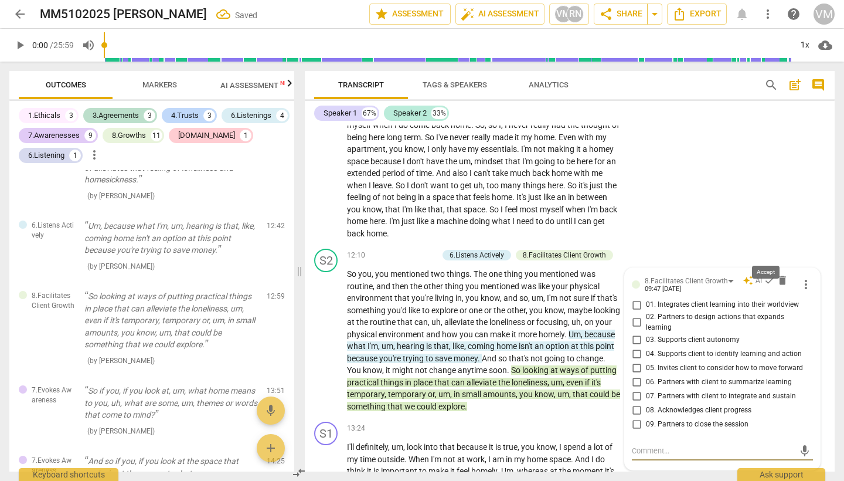
click at [766, 274] on span "check" at bounding box center [770, 280] width 12 height 12
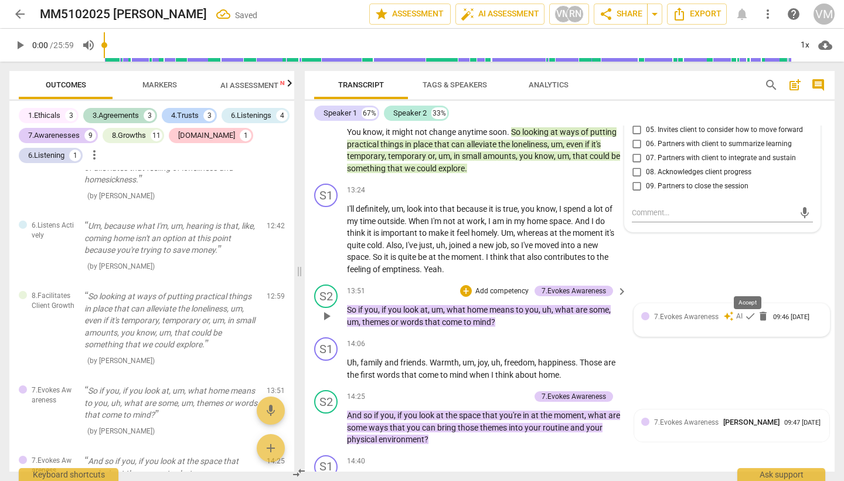
click at [746, 310] on span "check" at bounding box center [751, 316] width 12 height 12
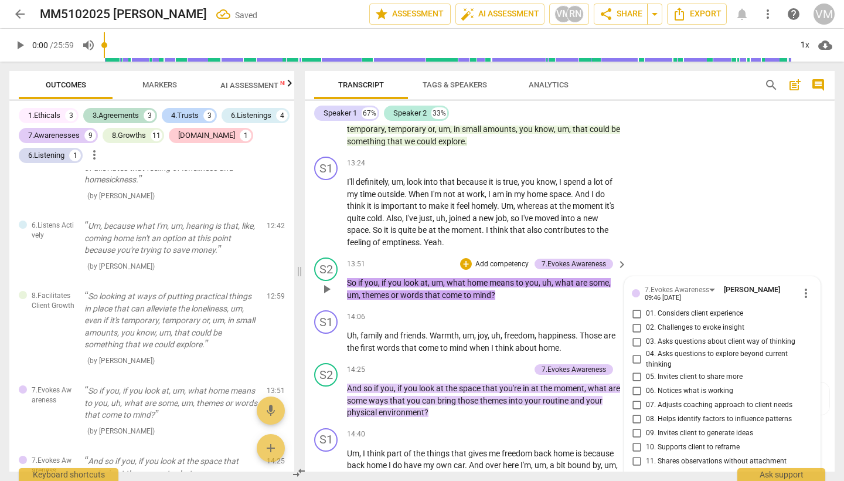
scroll to position [2625, 0]
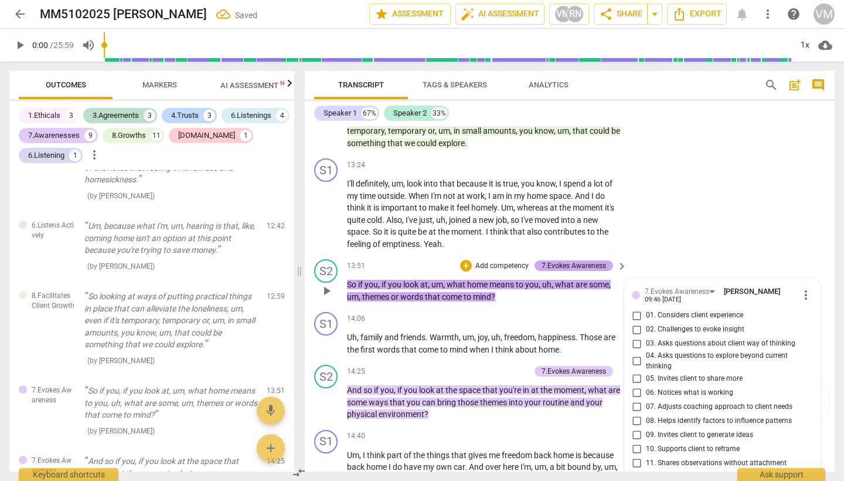
click at [605, 260] on div "7.Evokes Awareness" at bounding box center [574, 265] width 79 height 11
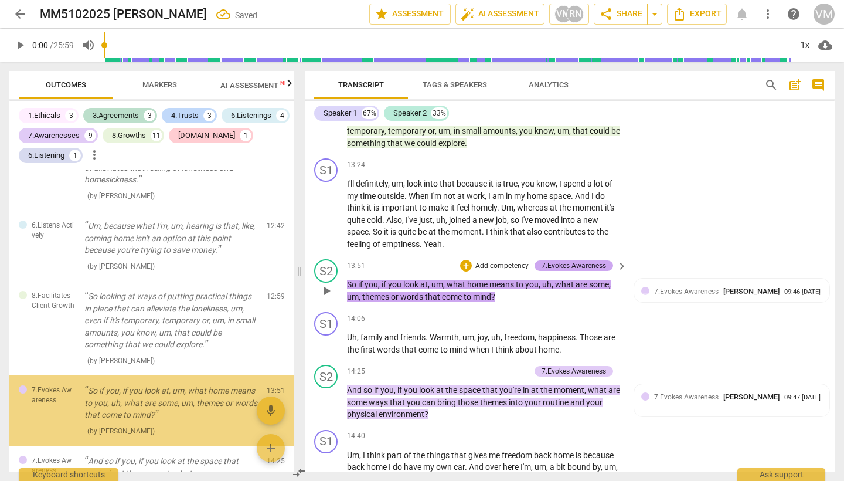
scroll to position [1162, 0]
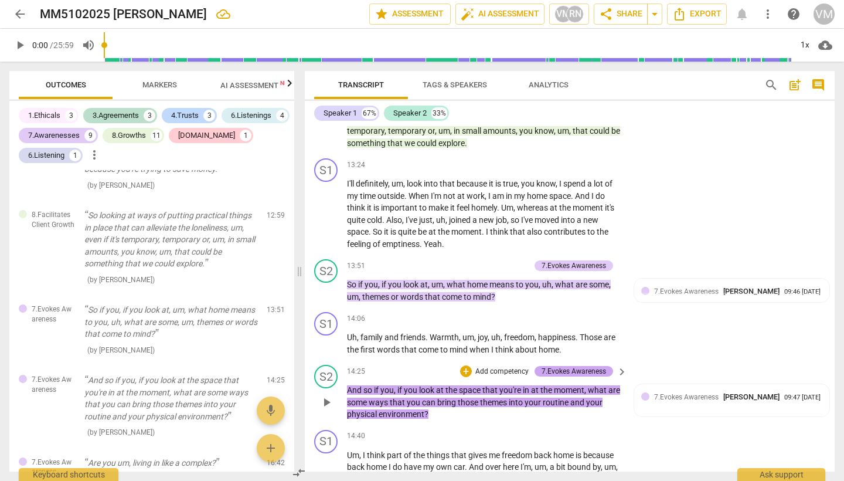
click at [580, 366] on div "7.Evokes Awareness" at bounding box center [574, 371] width 64 height 11
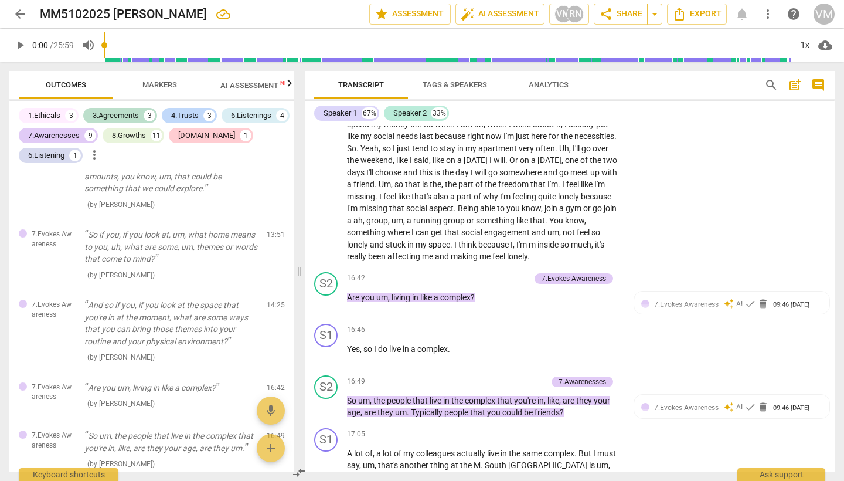
scroll to position [3128, 0]
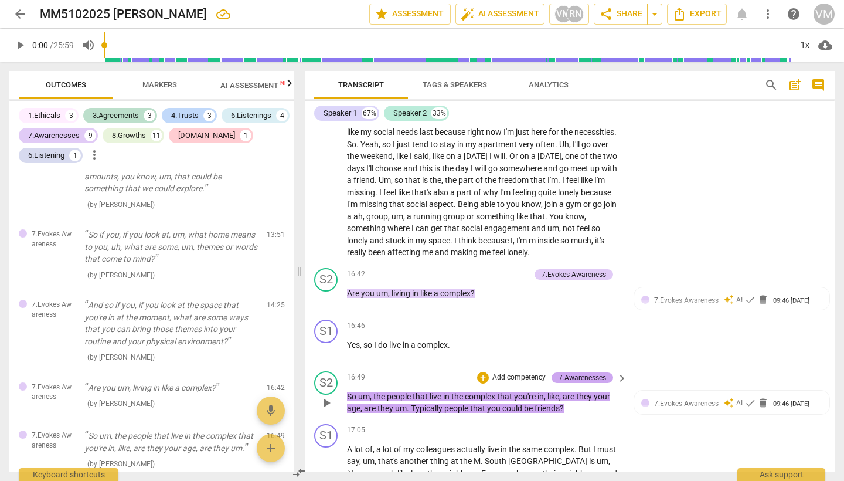
click at [575, 372] on div "7.Awarenesses" at bounding box center [582, 377] width 47 height 11
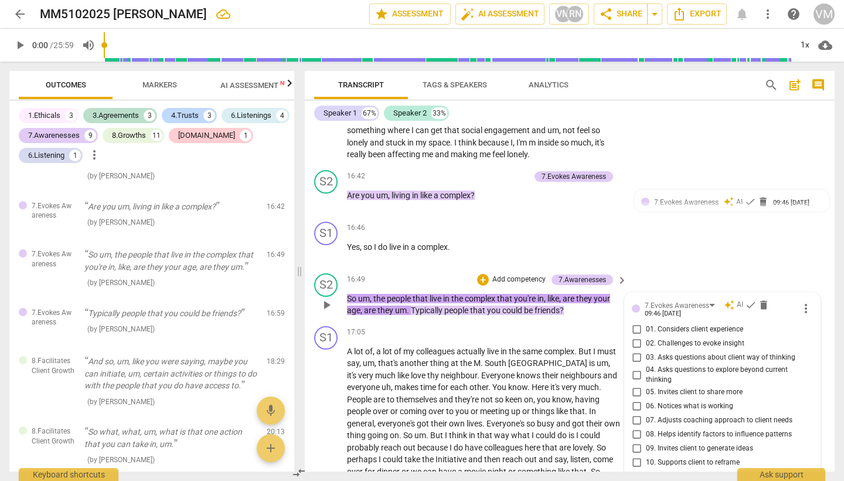
scroll to position [3225, 0]
click at [749, 300] on span "check" at bounding box center [751, 306] width 12 height 12
click at [748, 196] on span "check" at bounding box center [751, 202] width 12 height 12
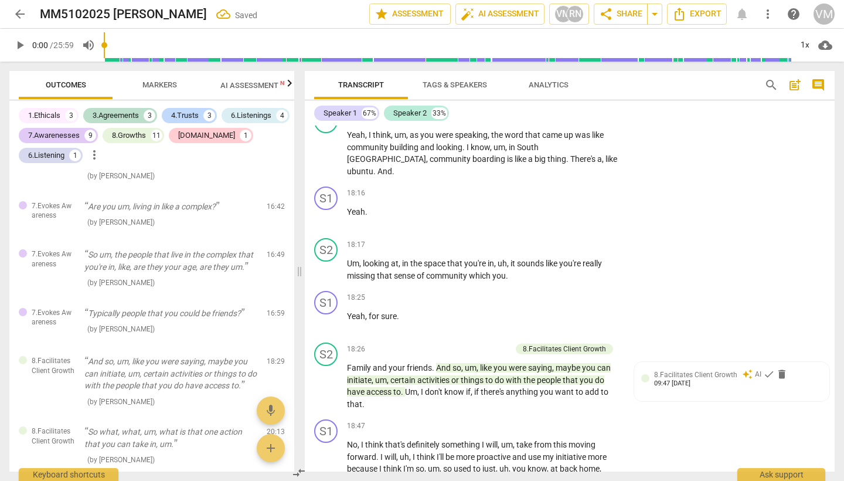
scroll to position [3631, 0]
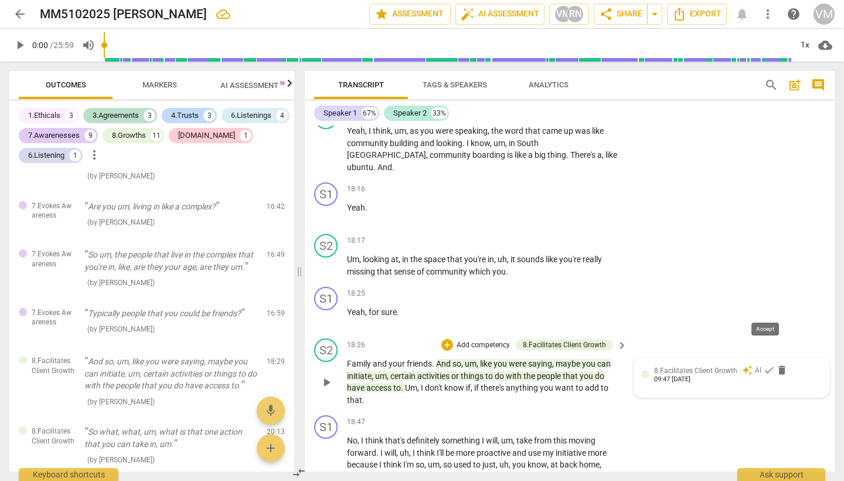
click at [765, 364] on span "check" at bounding box center [769, 370] width 12 height 12
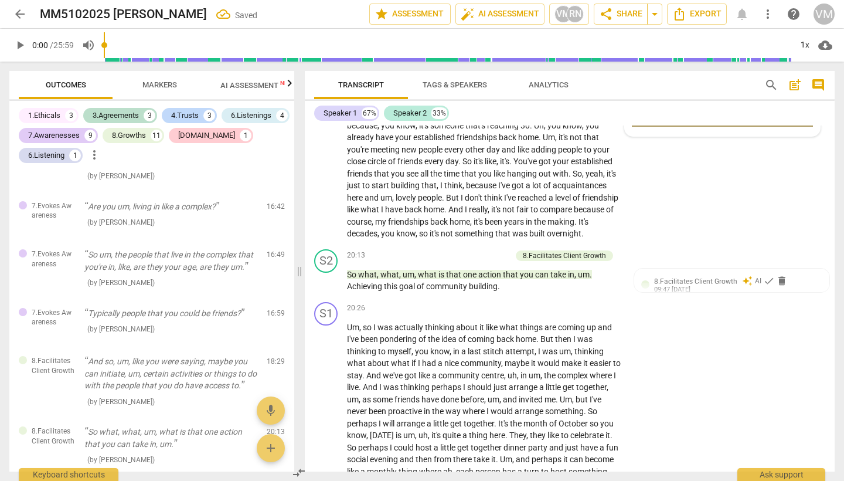
scroll to position [4055, 0]
click at [767, 274] on span "check" at bounding box center [769, 280] width 12 height 12
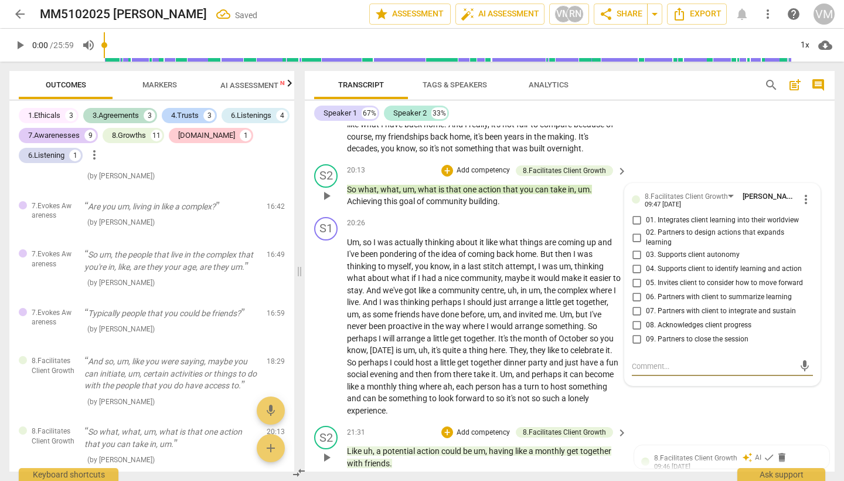
scroll to position [4207, 0]
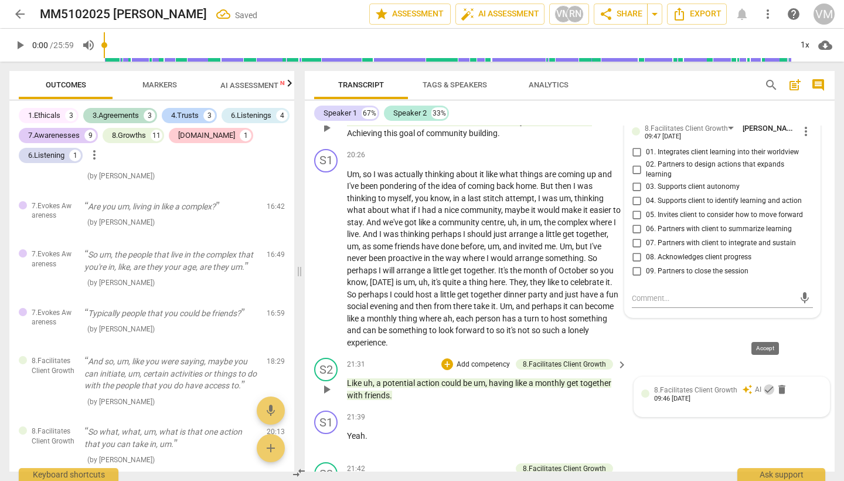
click at [765, 383] on span "check" at bounding box center [769, 389] width 12 height 12
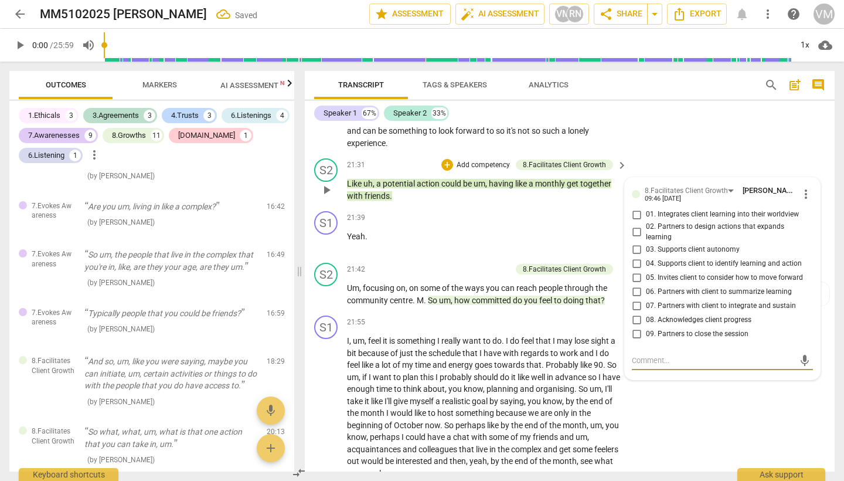
scroll to position [4492, 0]
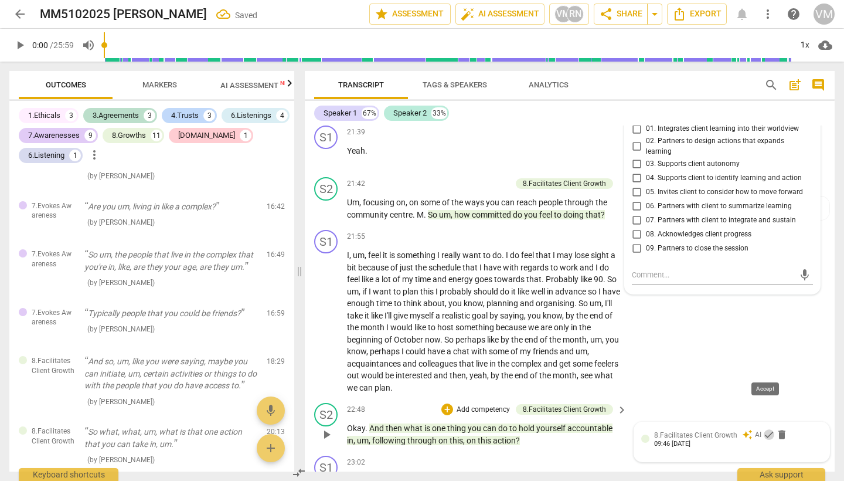
click at [763, 429] on span "check" at bounding box center [769, 435] width 12 height 12
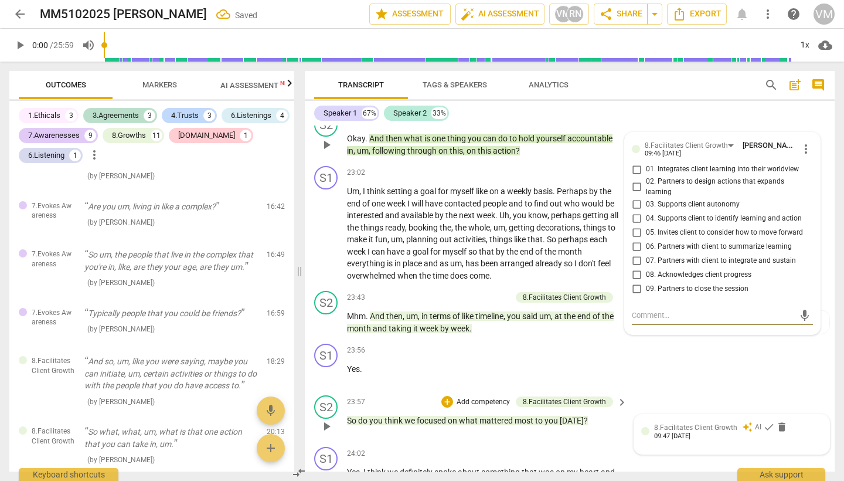
scroll to position [4781, 0]
click at [763, 422] on span "check" at bounding box center [769, 428] width 12 height 12
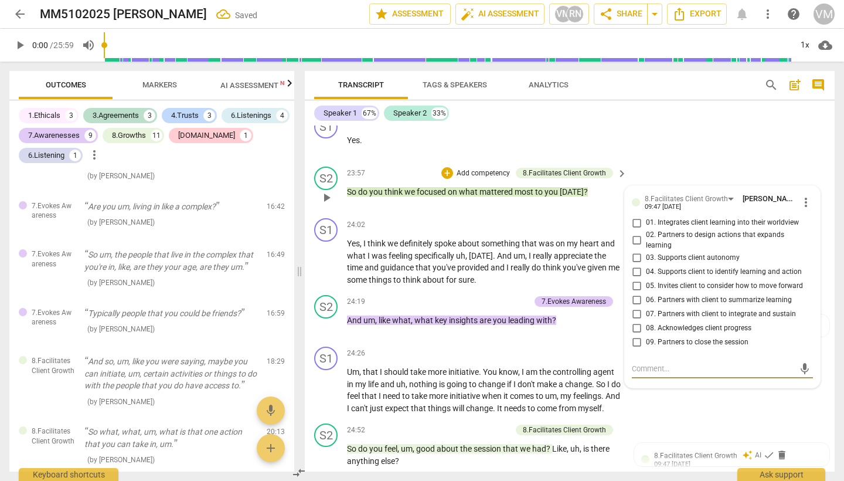
scroll to position [5047, 0]
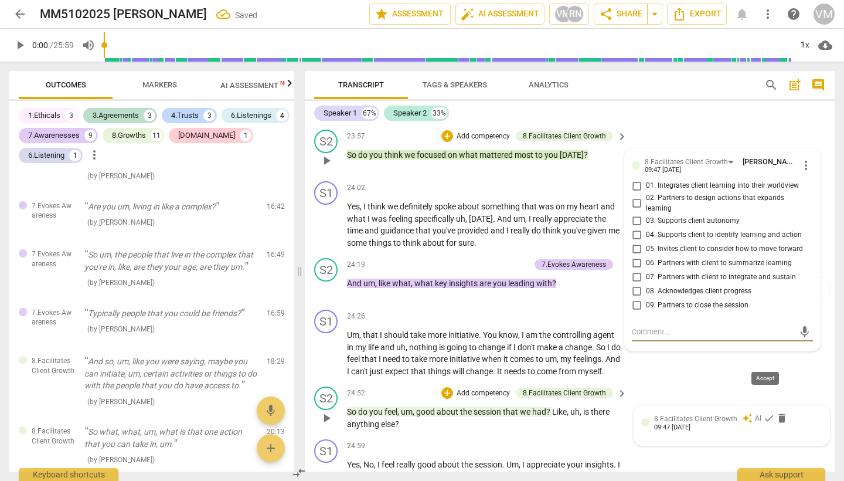
click at [763, 412] on span "check" at bounding box center [769, 418] width 12 height 12
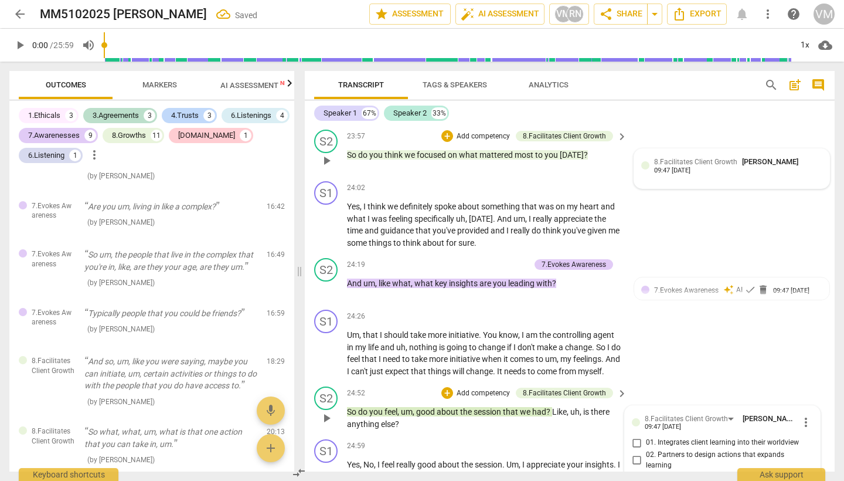
scroll to position [5140, 0]
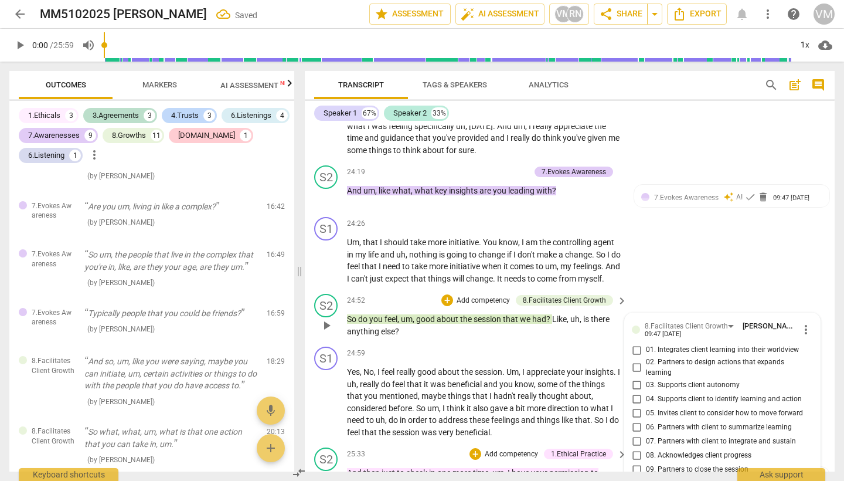
click at [578, 449] on div "1.Ethical Practice" at bounding box center [578, 454] width 55 height 11
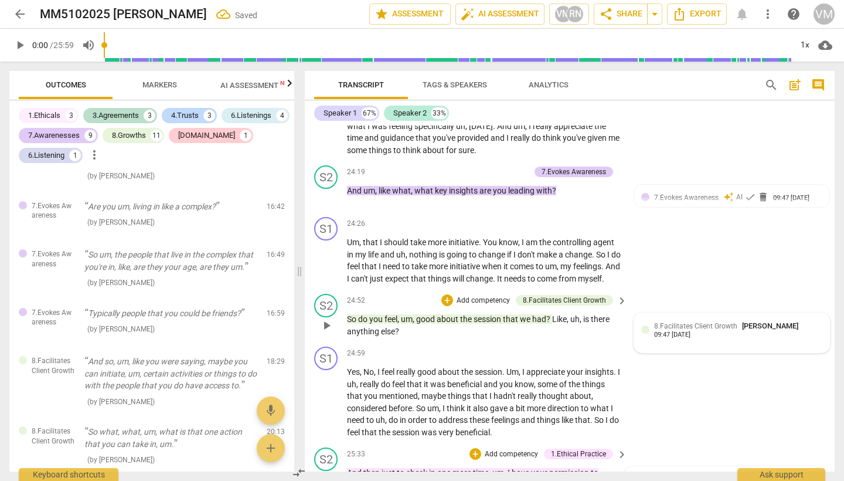
scroll to position [5323, 0]
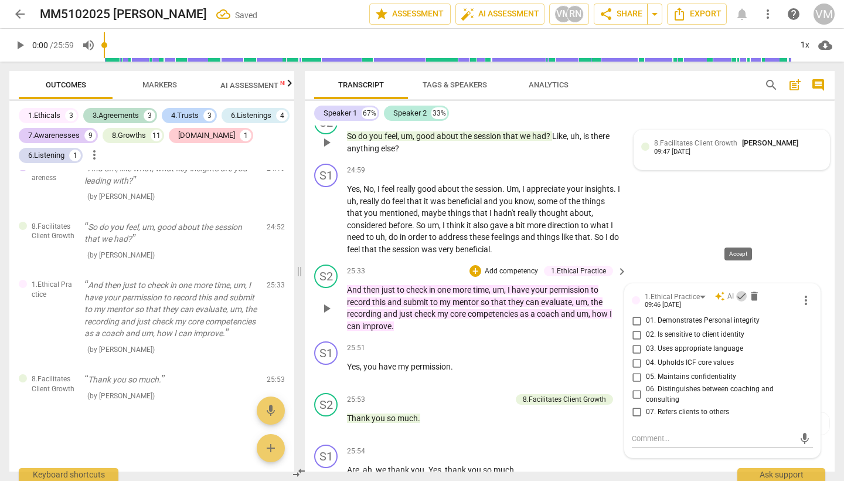
click at [737, 290] on span "check" at bounding box center [742, 296] width 12 height 12
click at [579, 394] on div "8.Facilitates Client Growth" at bounding box center [564, 399] width 83 height 11
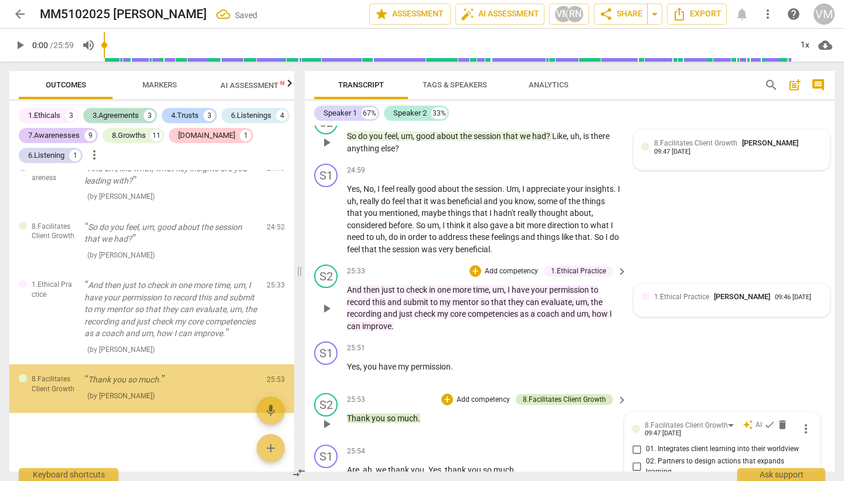
scroll to position [5402, 0]
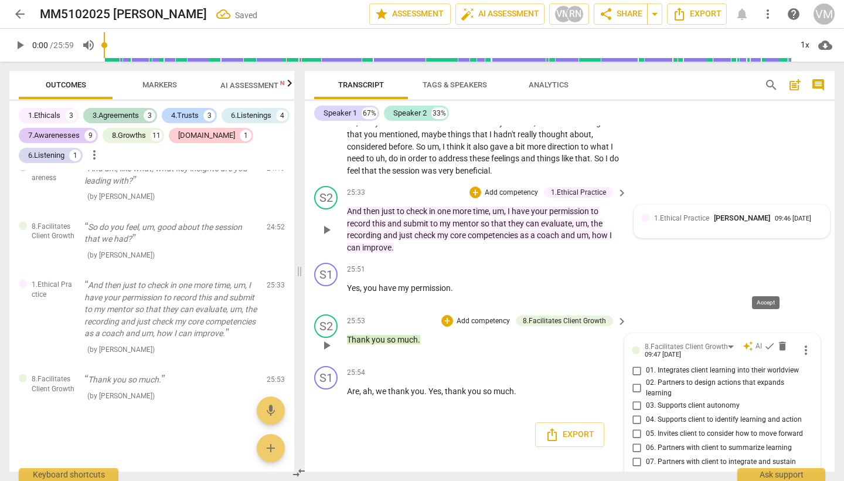
click at [764, 340] on span "check" at bounding box center [770, 346] width 12 height 12
click at [617, 314] on span "keyboard_arrow_right" at bounding box center [622, 321] width 14 height 14
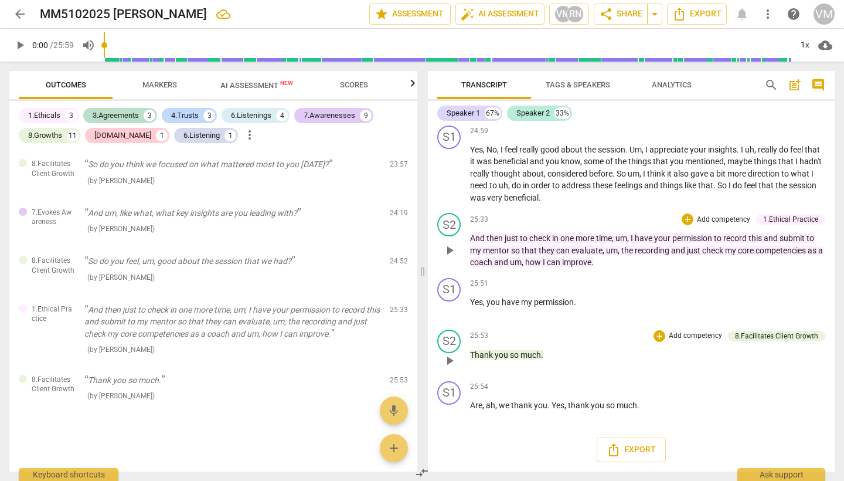
scroll to position [1678, 0]
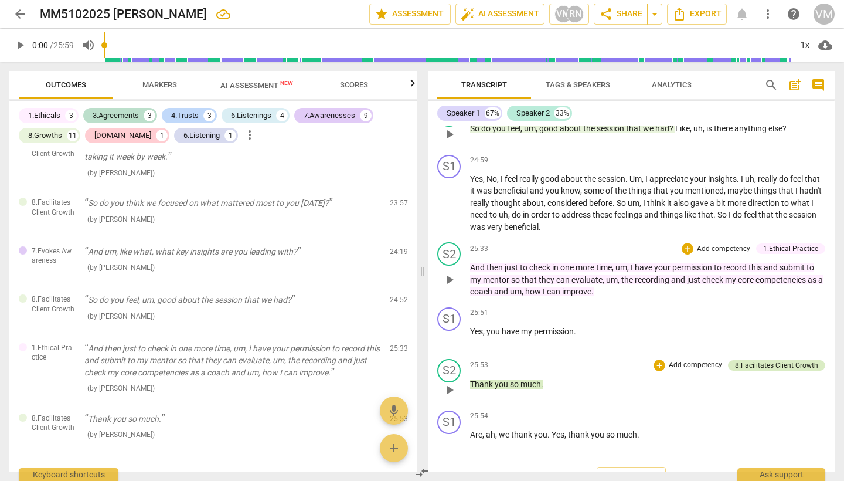
click at [765, 360] on div "8.Facilitates Client Growth" at bounding box center [776, 365] width 83 height 11
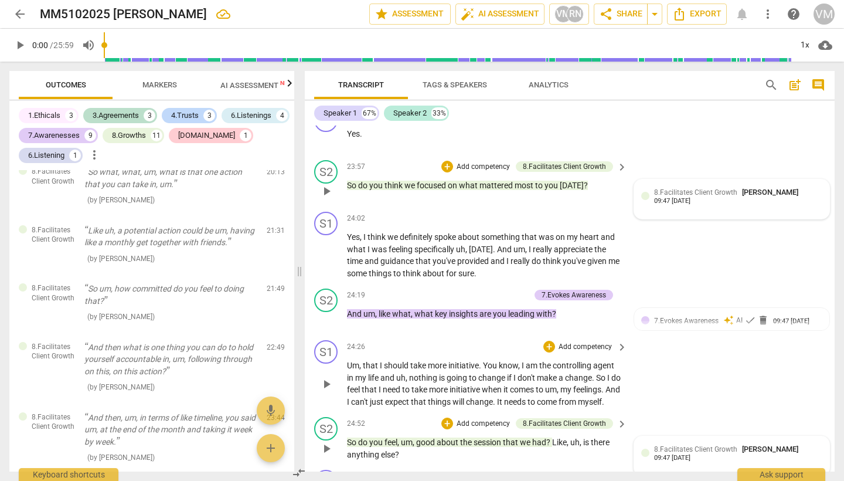
scroll to position [5016, 0]
click at [746, 315] on span "check" at bounding box center [751, 321] width 12 height 12
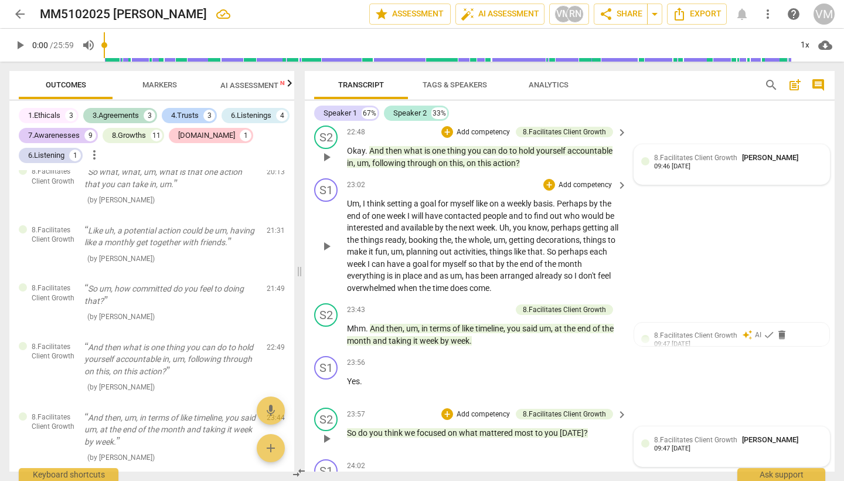
scroll to position [4769, 0]
click at [765, 329] on span "check" at bounding box center [769, 335] width 12 height 12
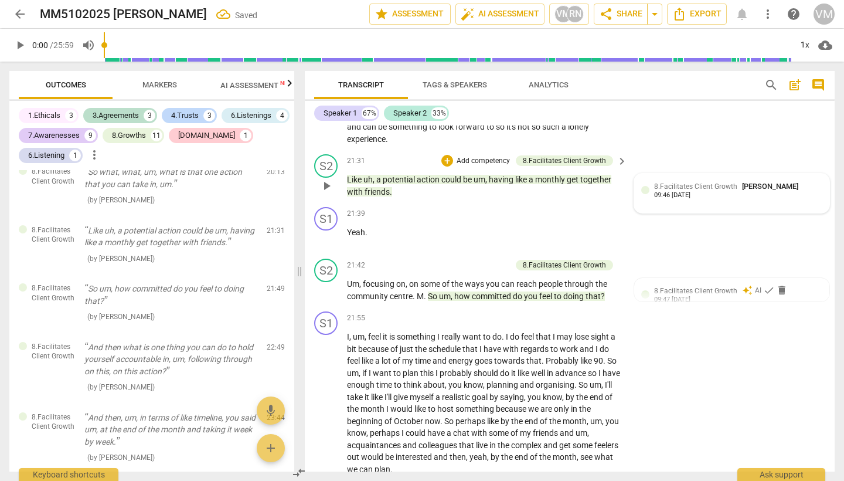
scroll to position [4384, 0]
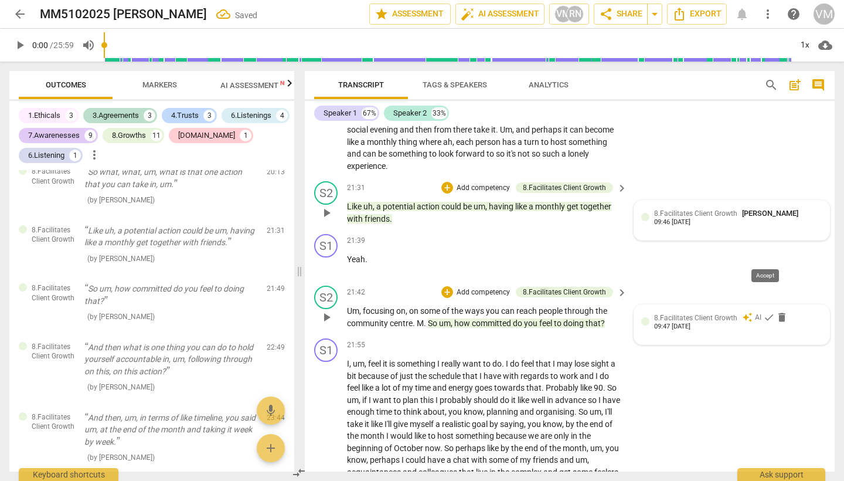
click at [765, 311] on span "check" at bounding box center [769, 317] width 12 height 12
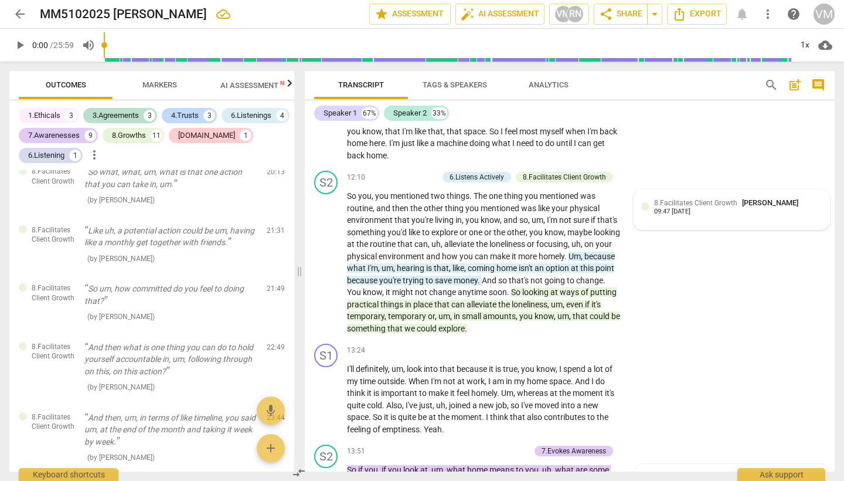
scroll to position [2433, 0]
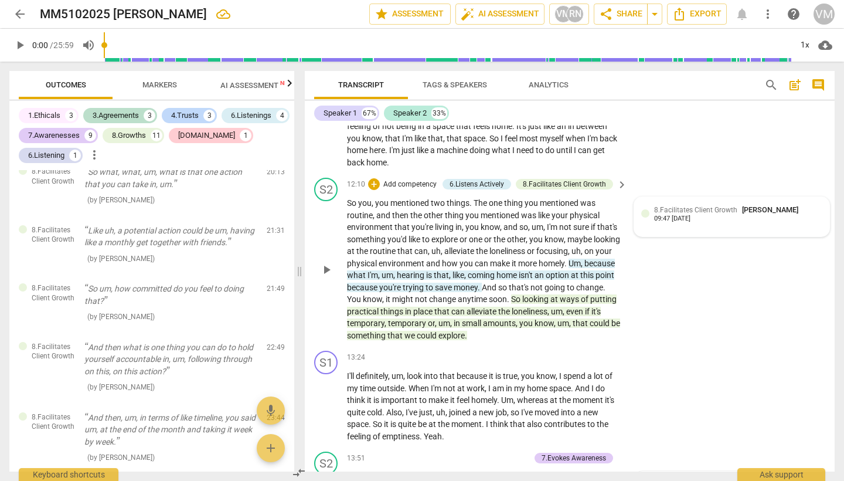
click at [548, 307] on span "loneliness" at bounding box center [530, 311] width 36 height 9
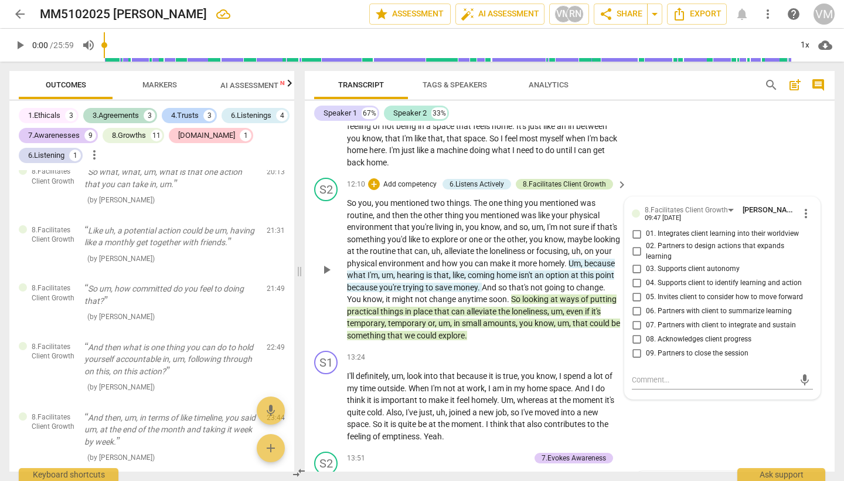
click at [595, 179] on div "8.Facilitates Client Growth" at bounding box center [564, 184] width 83 height 11
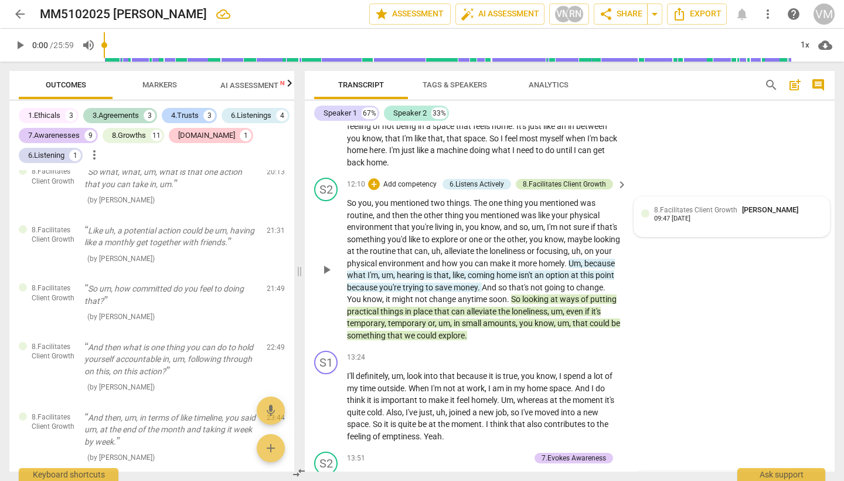
scroll to position [1081, 0]
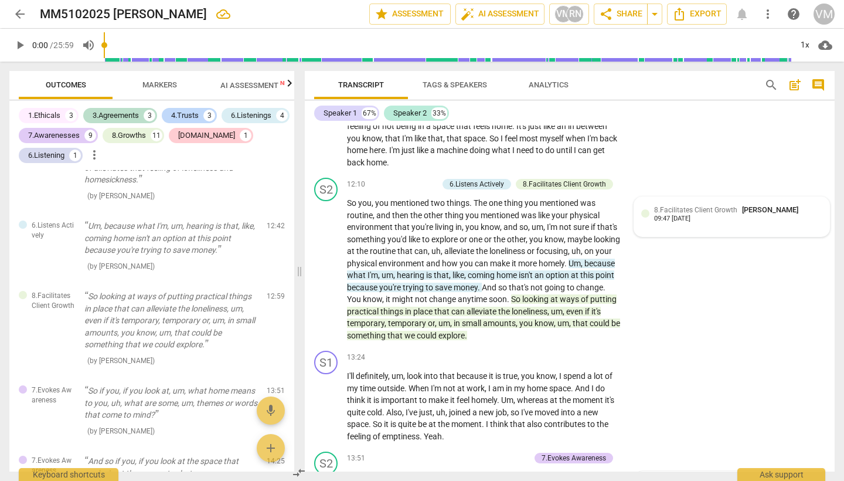
click at [535, 270] on span "isn't" at bounding box center [527, 274] width 16 height 9
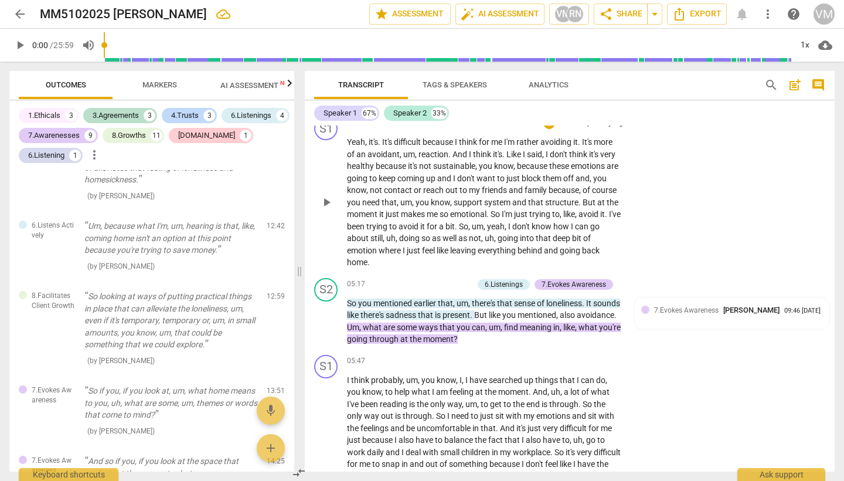
scroll to position [1060, 0]
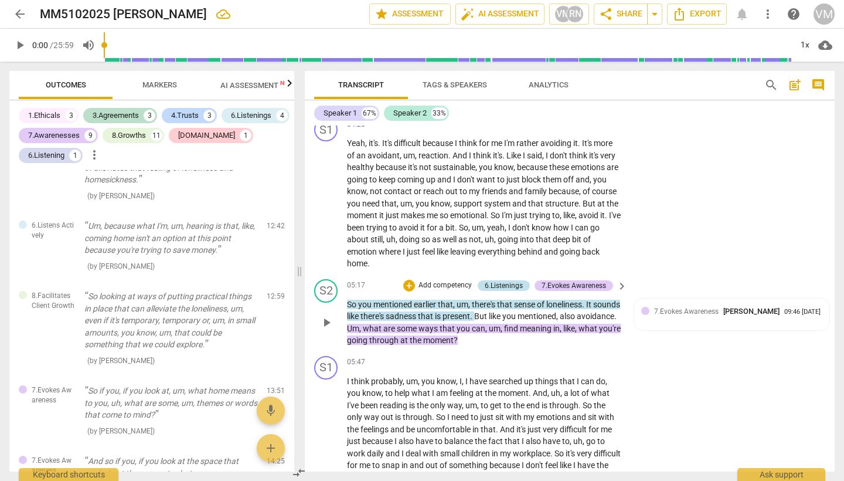
click at [518, 280] on div "6.Listenings" at bounding box center [504, 285] width 38 height 11
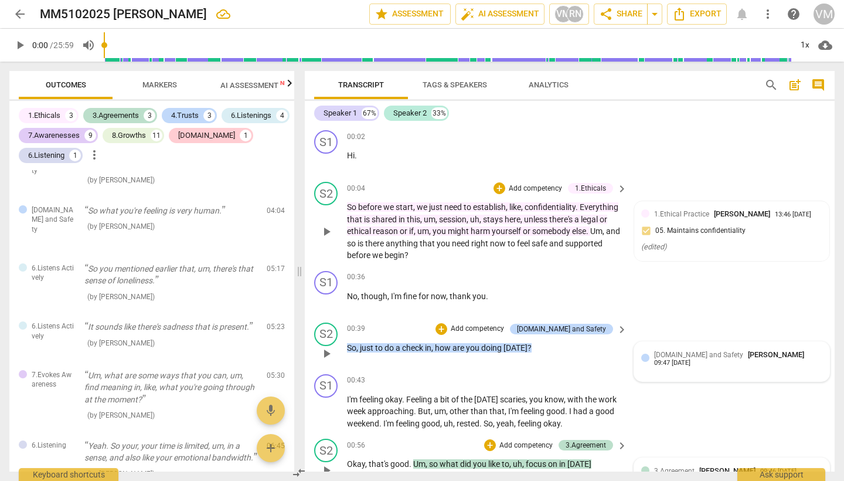
scroll to position [0, 0]
click at [702, 12] on span "Export" at bounding box center [696, 14] width 49 height 14
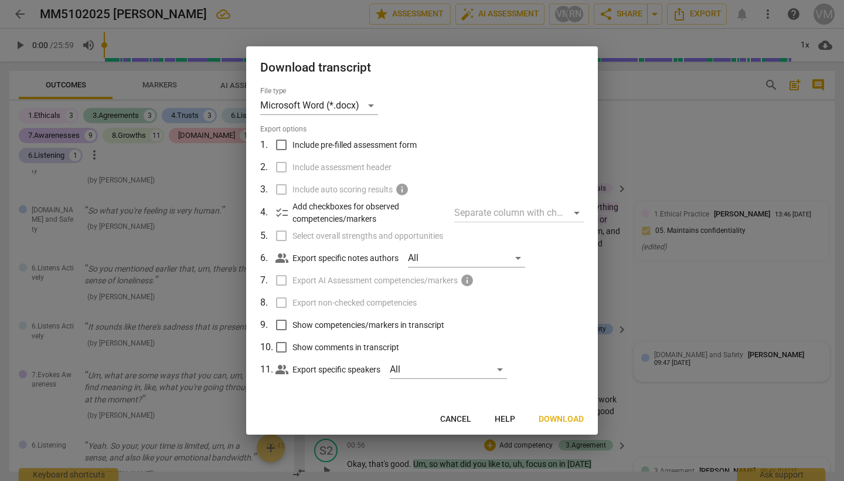
click at [324, 142] on span "Include pre-filled assessment form" at bounding box center [355, 145] width 124 height 12
click at [293, 142] on input "Include pre-filled assessment form" at bounding box center [281, 145] width 22 height 22
checkbox input "true"
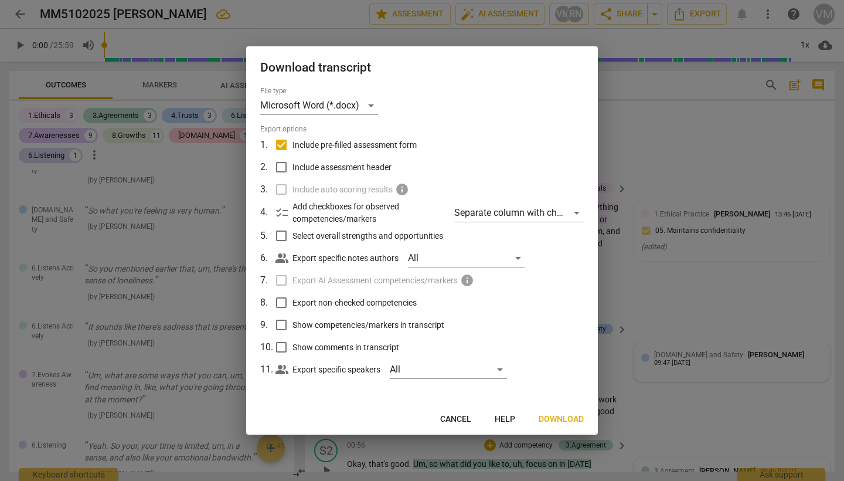
click at [305, 169] on span "Include assessment header" at bounding box center [342, 167] width 99 height 12
click at [293, 169] on input "Include assessment header" at bounding box center [281, 167] width 22 height 22
checkbox input "true"
click at [294, 322] on span "Show competencies/markers in transcript" at bounding box center [369, 325] width 152 height 12
click at [293, 322] on input "Show competencies/markers in transcript" at bounding box center [281, 325] width 22 height 22
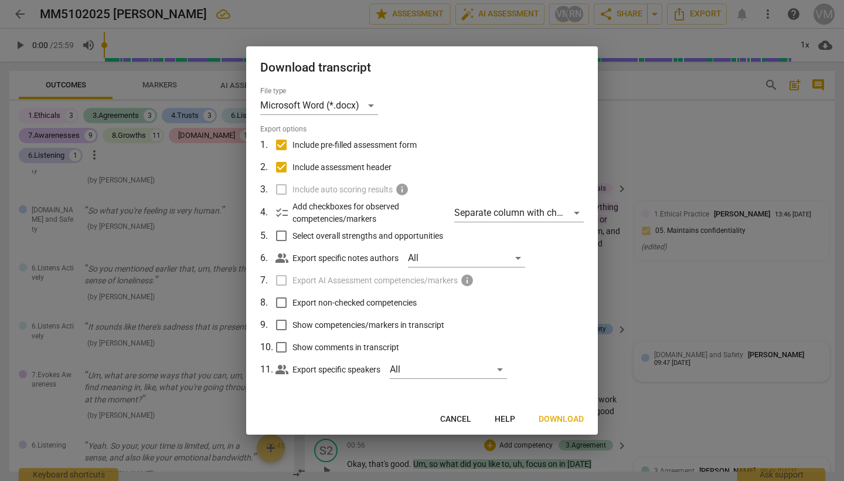
checkbox input "true"
click at [315, 304] on span "Export non-checked competencies" at bounding box center [355, 303] width 124 height 12
click at [293, 304] on input "Export non-checked competencies" at bounding box center [281, 302] width 22 height 22
checkbox input "true"
click at [332, 236] on span "Select overall strengths and opportunities" at bounding box center [368, 236] width 151 height 12
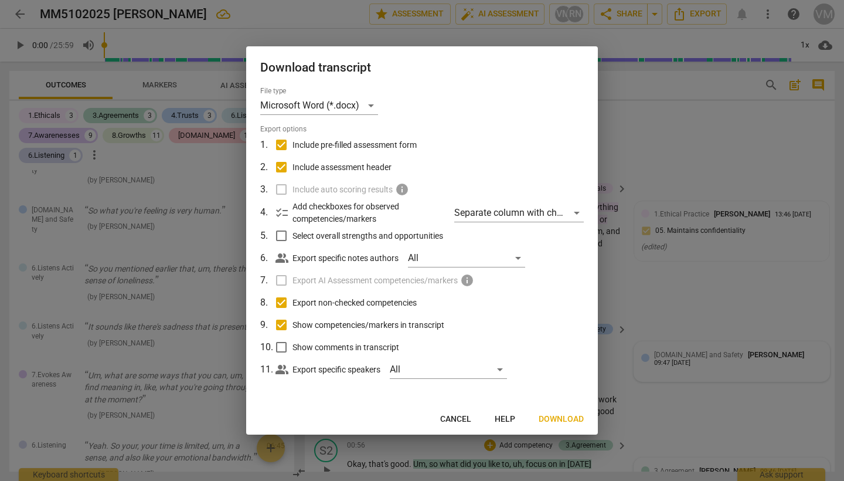
click at [293, 236] on input "Select overall strengths and opportunities" at bounding box center [281, 236] width 22 height 22
checkbox input "true"
click at [375, 108] on div "Microsoft Word (*.docx)" at bounding box center [319, 105] width 118 height 19
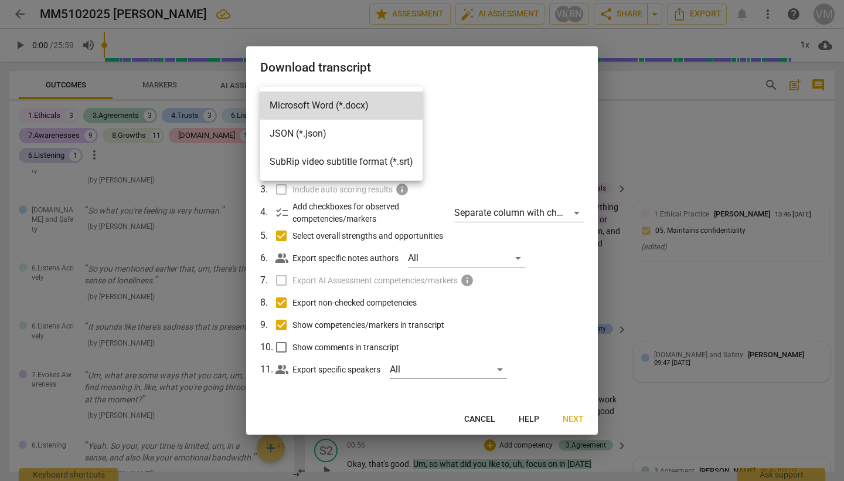
click at [375, 108] on li "Microsoft Word (*.docx)" at bounding box center [341, 105] width 162 height 28
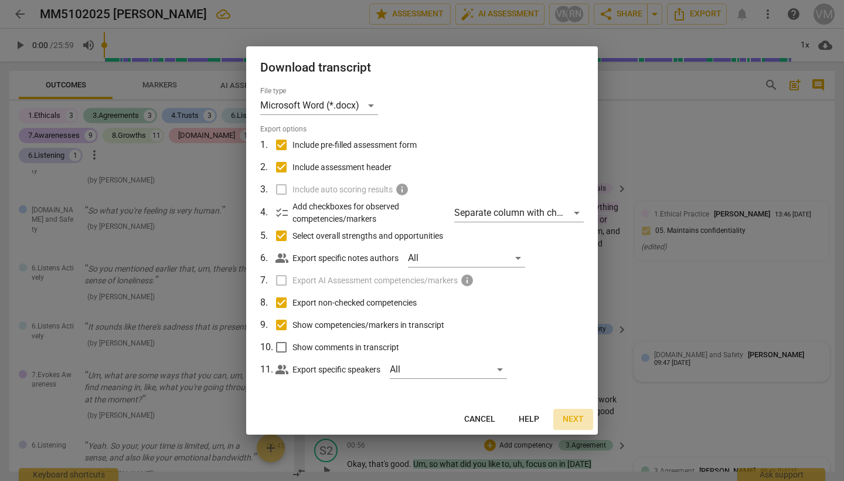
click at [577, 420] on span "Next" at bounding box center [573, 419] width 21 height 12
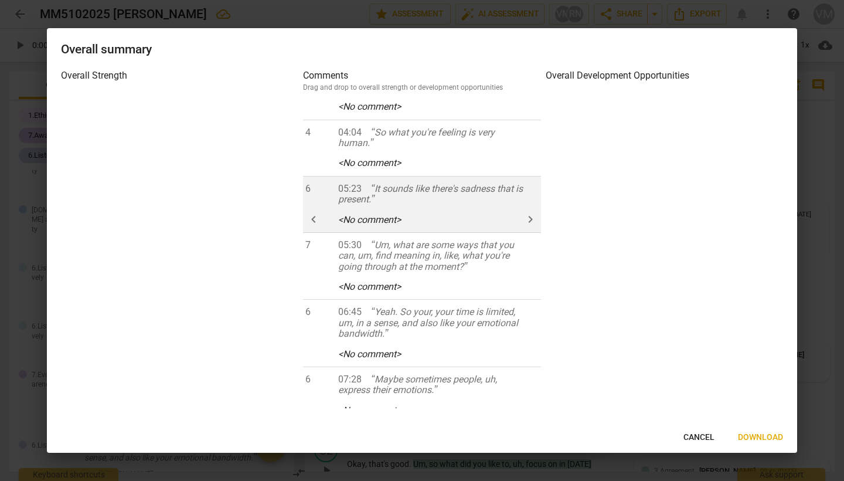
scroll to position [444, 0]
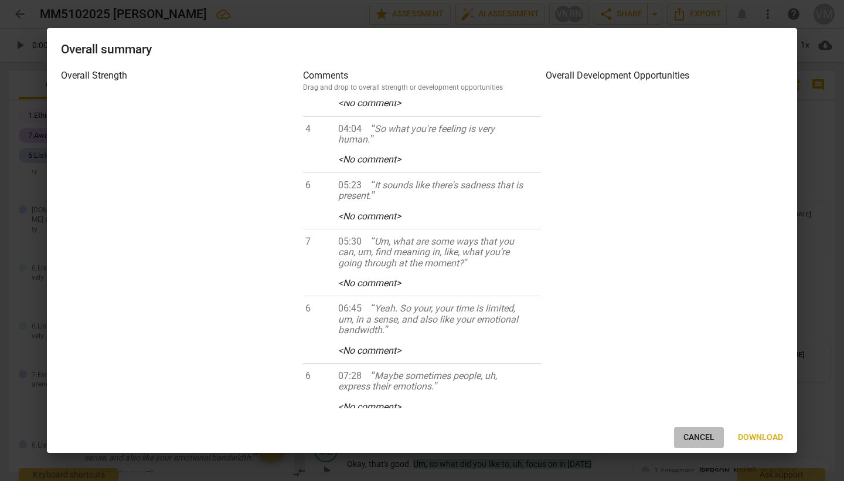
click at [692, 435] on span "Cancel" at bounding box center [699, 438] width 31 height 12
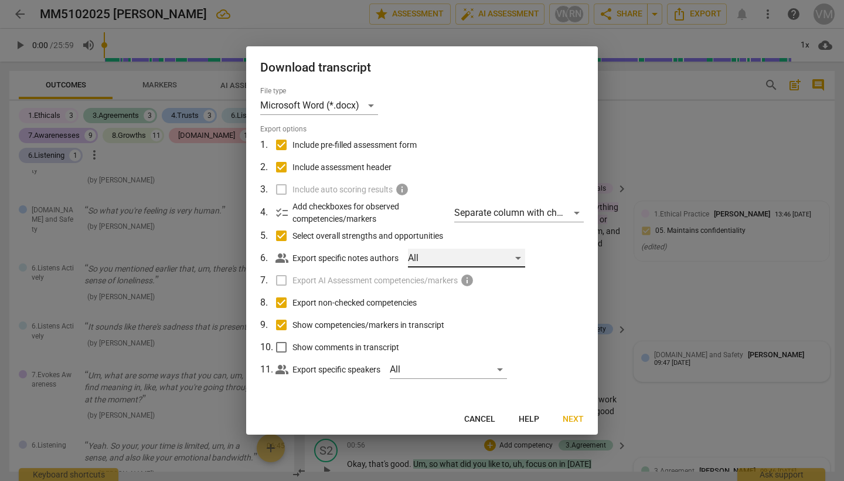
click at [525, 256] on div "All" at bounding box center [466, 258] width 117 height 19
click at [525, 256] on li "[PERSON_NAME]" at bounding box center [470, 257] width 122 height 28
click at [479, 252] on span "[PERSON_NAME]" at bounding box center [476, 257] width 70 height 14
checkbox input "false"
click at [560, 296] on div at bounding box center [422, 240] width 844 height 481
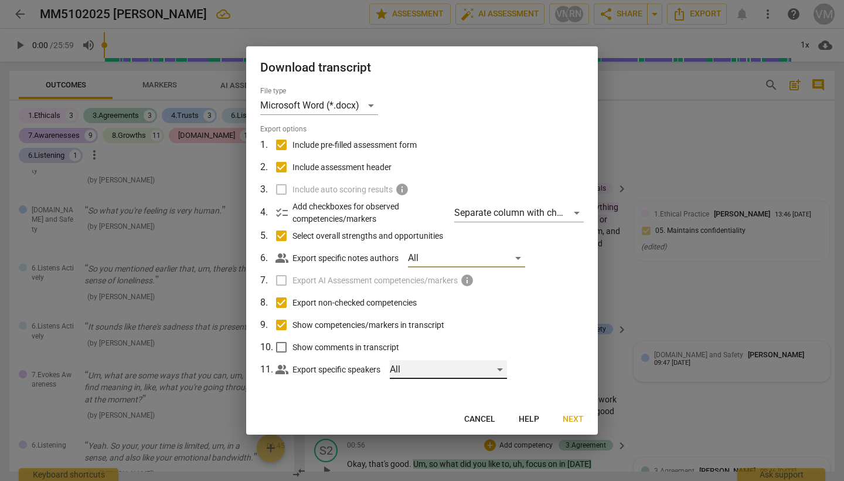
click at [465, 373] on div "All" at bounding box center [448, 369] width 117 height 19
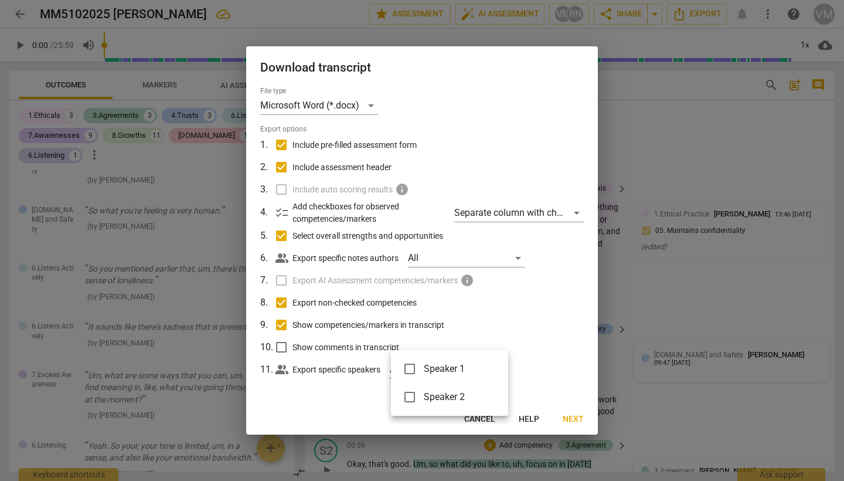
click at [455, 377] on li "Speaker 1" at bounding box center [449, 369] width 117 height 28
checkbox input "true"
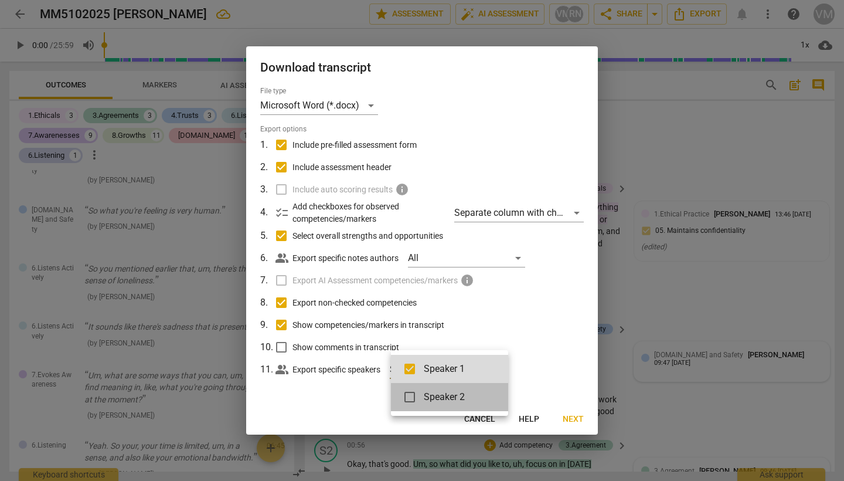
click at [449, 402] on span "Speaker 2" at bounding box center [457, 397] width 66 height 14
checkbox input "true"
click at [531, 377] on div at bounding box center [422, 240] width 844 height 481
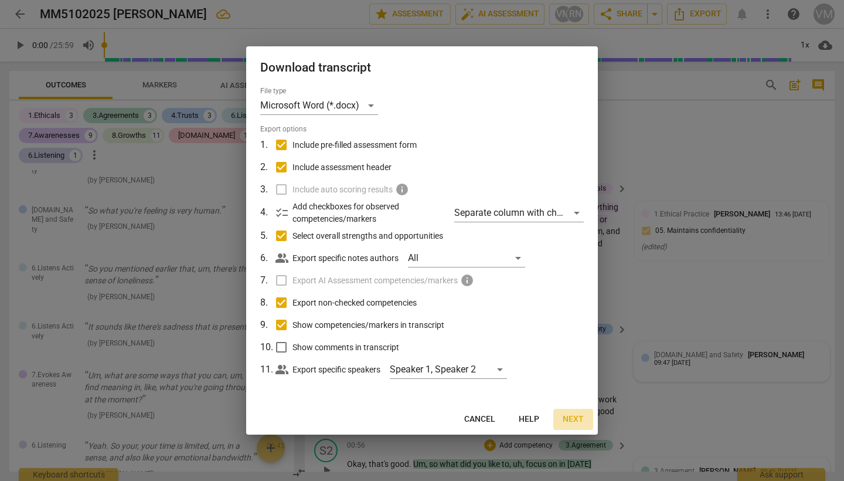
click at [572, 419] on span "Next" at bounding box center [573, 419] width 21 height 12
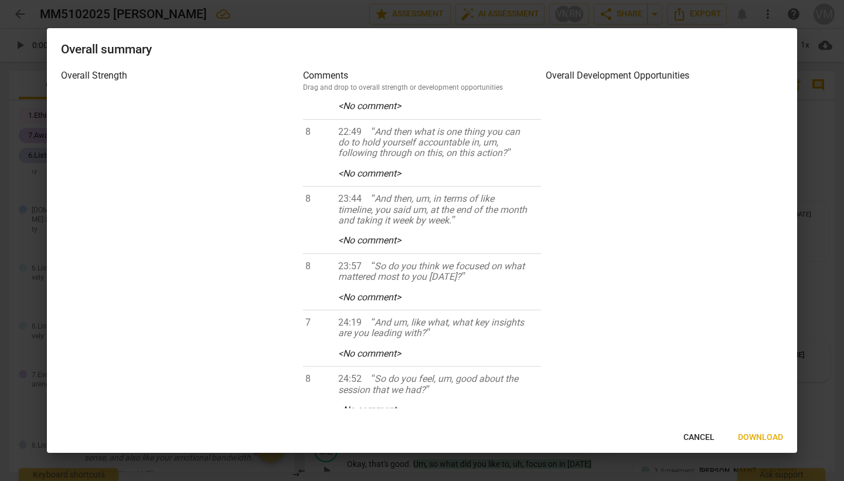
scroll to position [1812, 0]
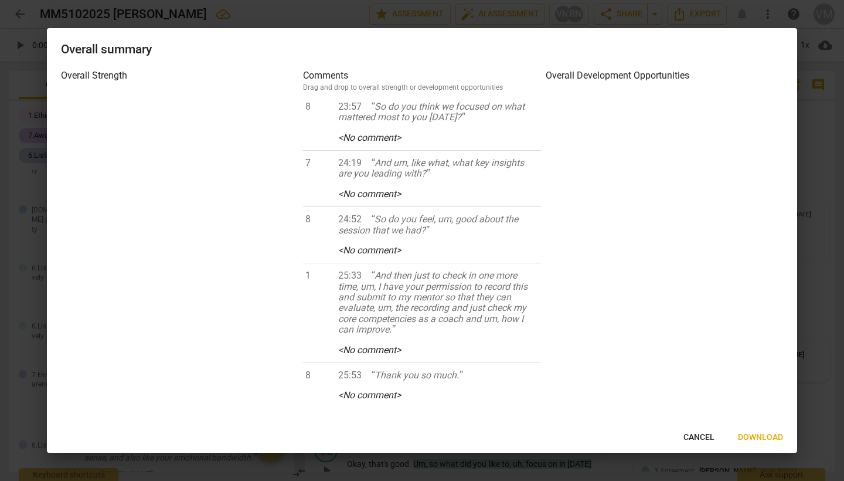
click at [759, 434] on span "Download" at bounding box center [760, 438] width 45 height 12
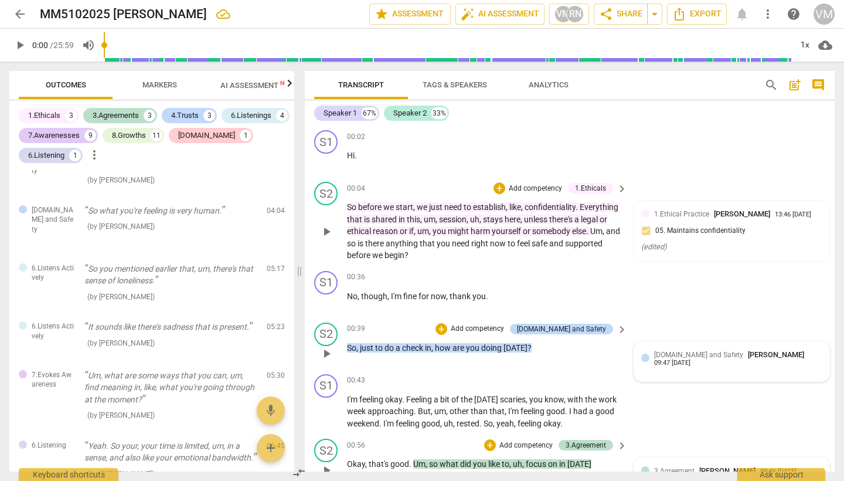
scroll to position [0, 0]
click at [287, 85] on icon "button" at bounding box center [290, 83] width 14 height 14
click at [159, 87] on span "AI Assessment New" at bounding box center [141, 85] width 73 height 9
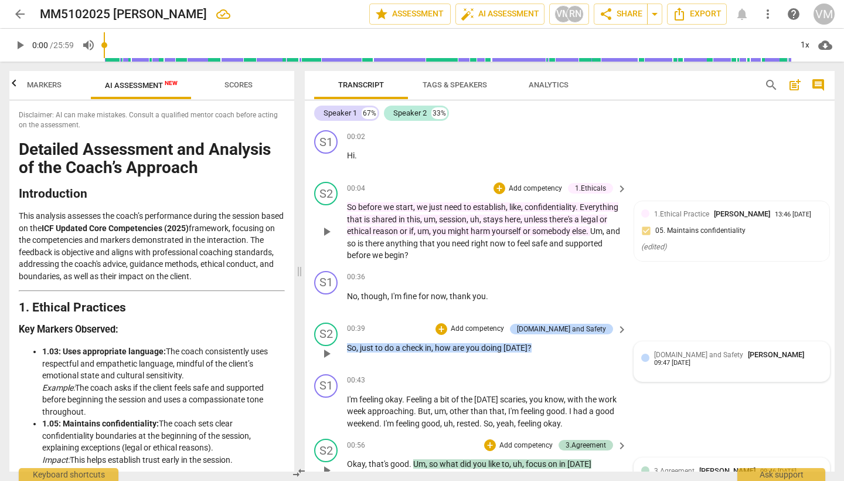
scroll to position [0, 0]
click at [47, 84] on span "Markers" at bounding box center [44, 84] width 35 height 9
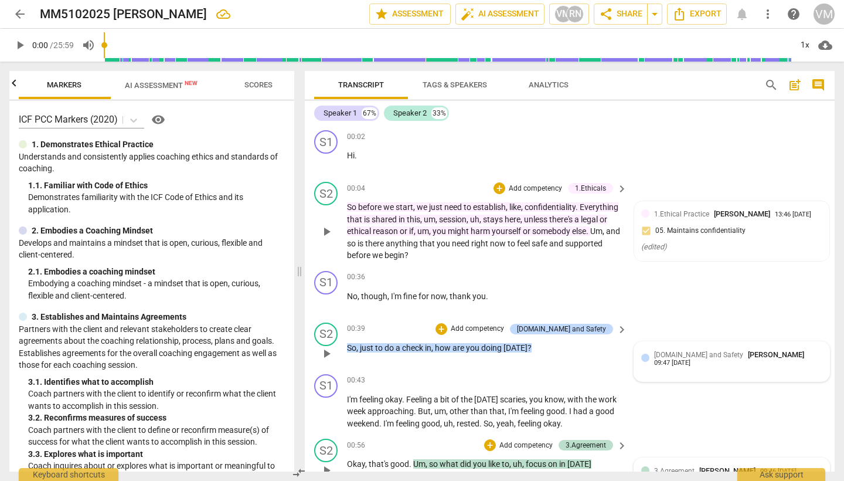
scroll to position [0, 94]
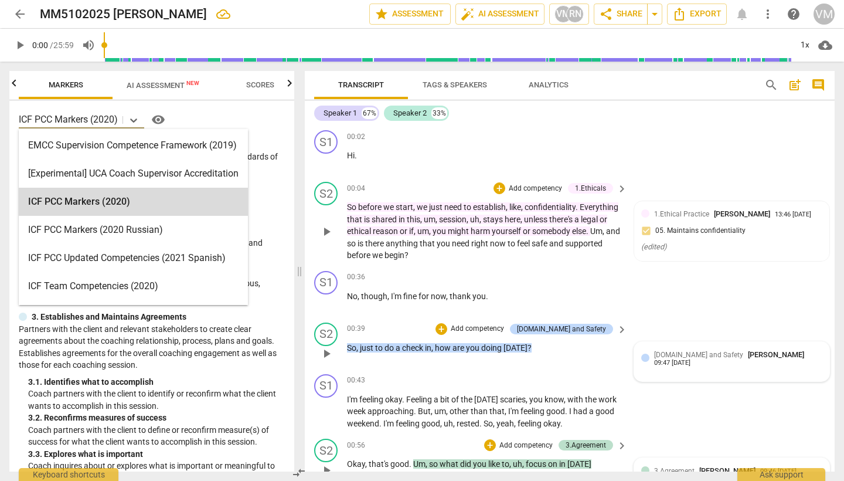
click at [120, 120] on input "text" at bounding box center [120, 119] width 2 height 11
click at [66, 121] on p "ICF PCC Markers (2020)" at bounding box center [68, 119] width 99 height 13
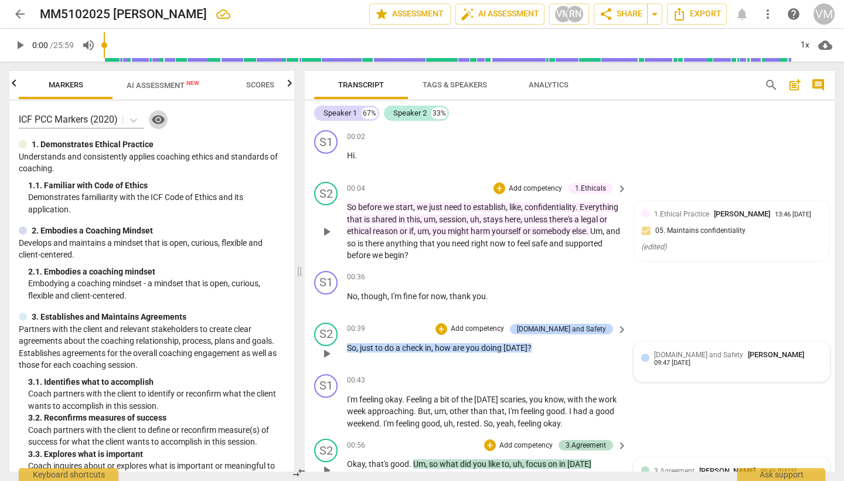
click at [162, 119] on span "visibility" at bounding box center [158, 120] width 14 height 14
click at [416, 20] on span "star Assessment" at bounding box center [410, 14] width 71 height 14
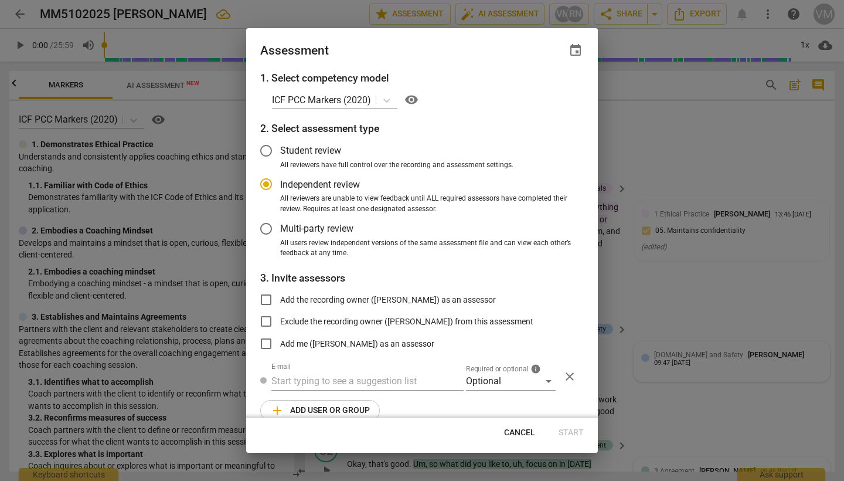
click at [525, 434] on span "Cancel" at bounding box center [519, 433] width 31 height 12
radio input "false"
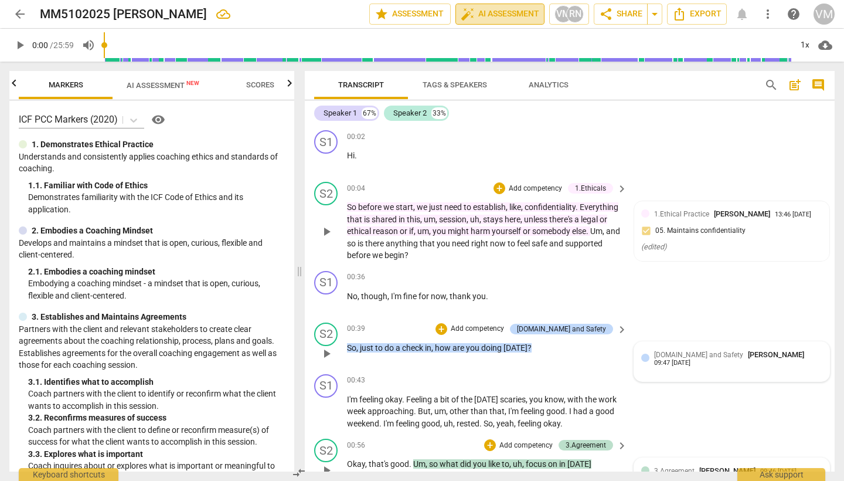
click at [501, 16] on span "auto_fix_high AI Assessment" at bounding box center [500, 14] width 79 height 14
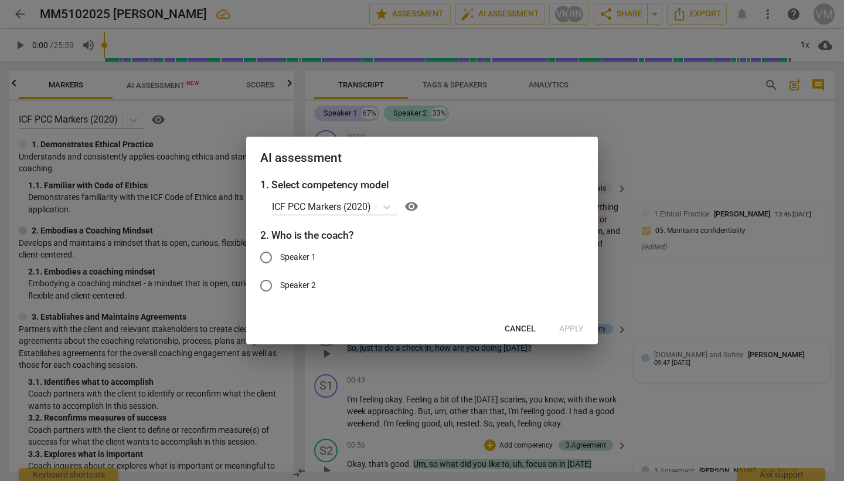
click at [304, 282] on span "Speaker 2" at bounding box center [298, 285] width 36 height 12
click at [280, 282] on input "Speaker 2" at bounding box center [266, 285] width 28 height 28
radio input "true"
click at [573, 324] on span "Apply" at bounding box center [571, 329] width 25 height 12
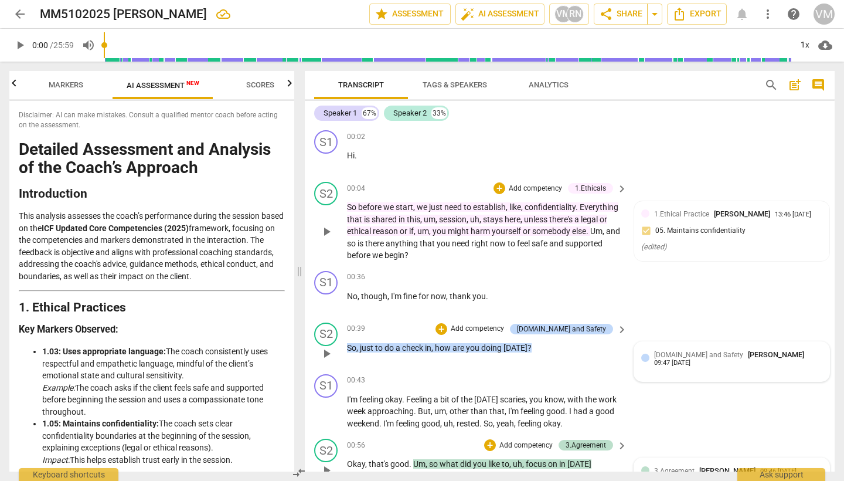
scroll to position [0, 0]
click at [243, 13] on span "edit" at bounding box center [250, 14] width 14 height 14
type input "544"
click at [345, 32] on input "range" at bounding box center [448, 45] width 688 height 38
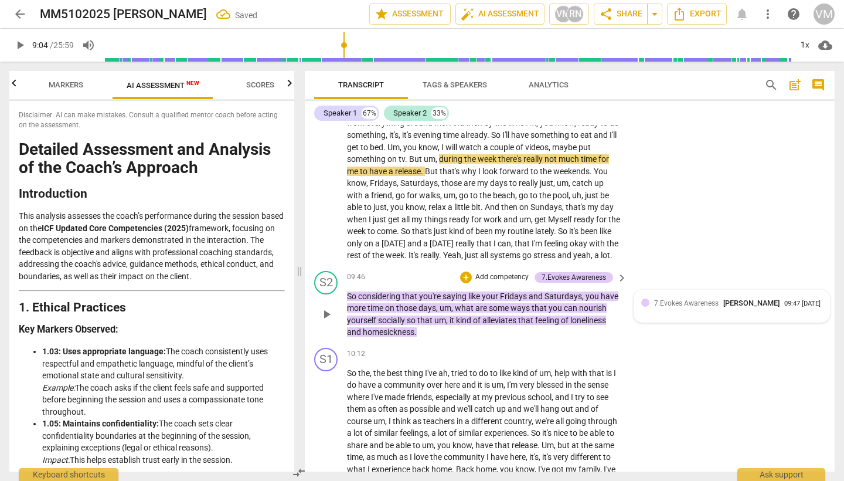
click at [21, 17] on span "arrow_back" at bounding box center [20, 14] width 14 height 14
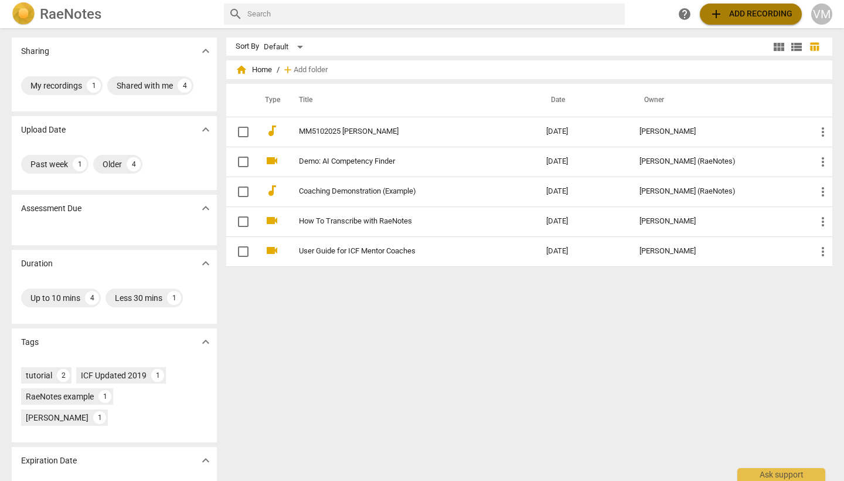
click at [736, 19] on span "add Add recording" at bounding box center [750, 14] width 83 height 14
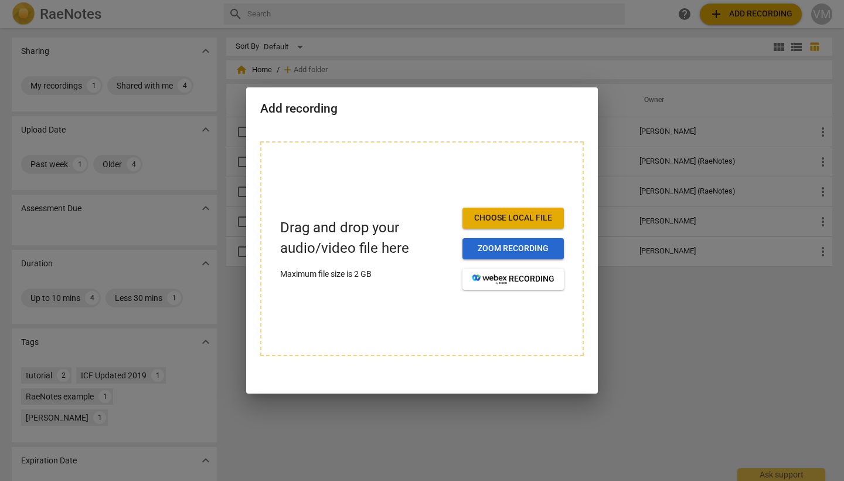
click at [514, 245] on span "Zoom recording" at bounding box center [513, 249] width 83 height 12
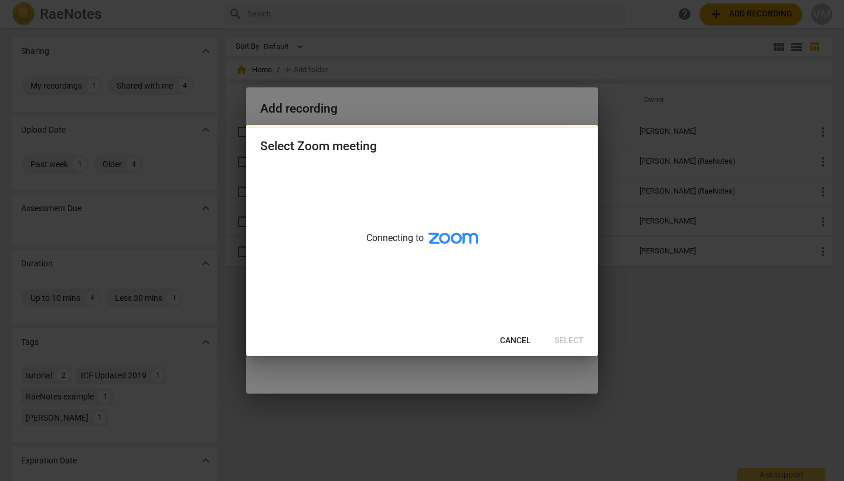
click at [528, 339] on span "Cancel" at bounding box center [515, 341] width 31 height 12
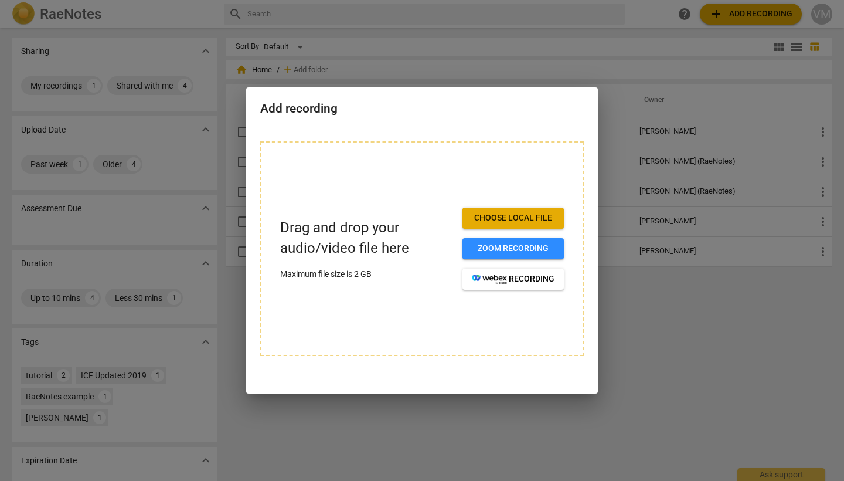
click at [383, 55] on div at bounding box center [422, 240] width 844 height 481
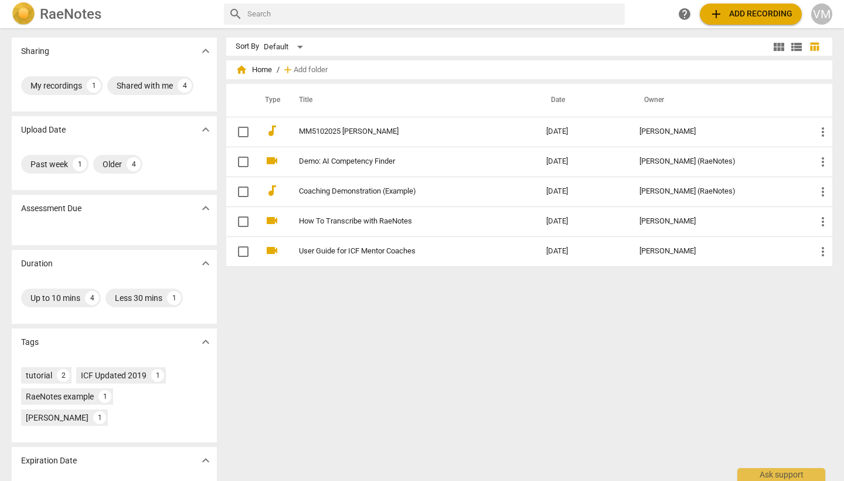
click at [735, 18] on span "add Add recording" at bounding box center [750, 14] width 83 height 14
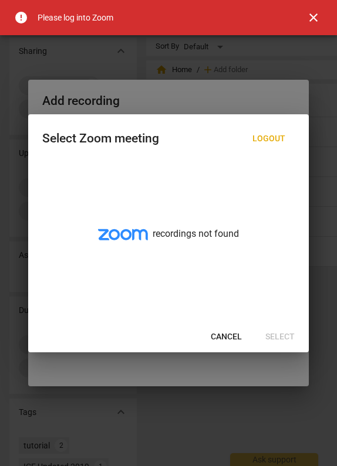
click at [237, 337] on span "Cancel" at bounding box center [225, 337] width 31 height 12
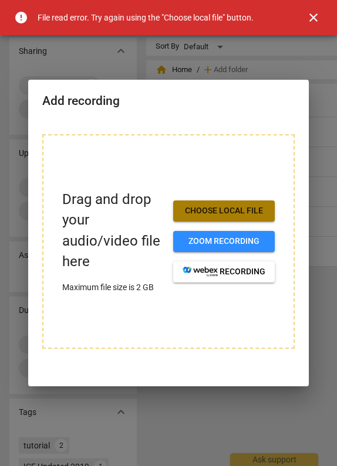
click at [235, 214] on span "Choose local file" at bounding box center [223, 211] width 83 height 12
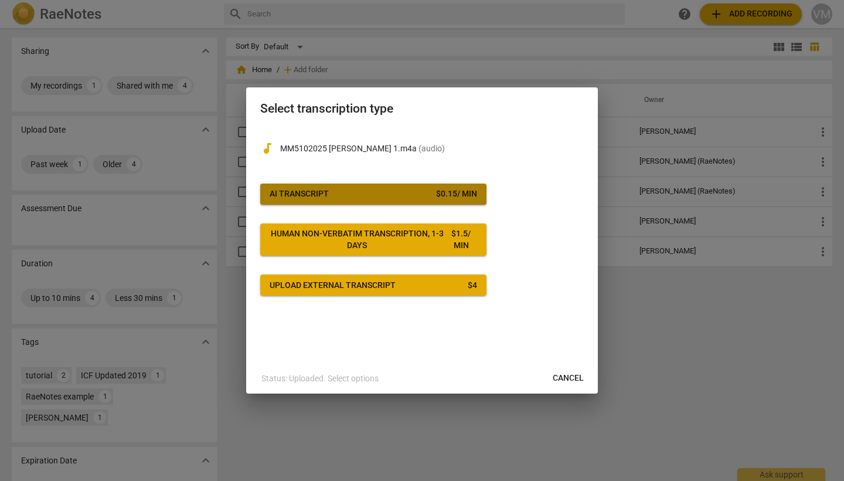
click at [390, 190] on span "AI Transcript $ 0.15 / min" at bounding box center [374, 194] width 208 height 12
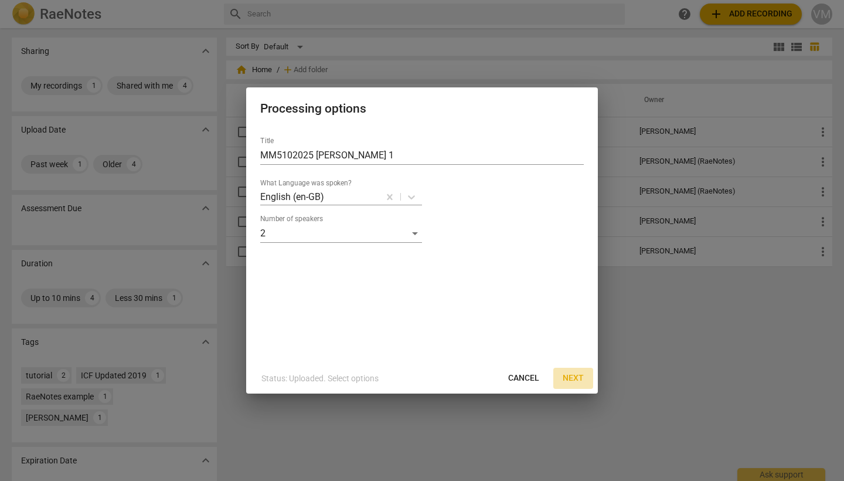
click at [575, 377] on span "Next" at bounding box center [573, 378] width 21 height 12
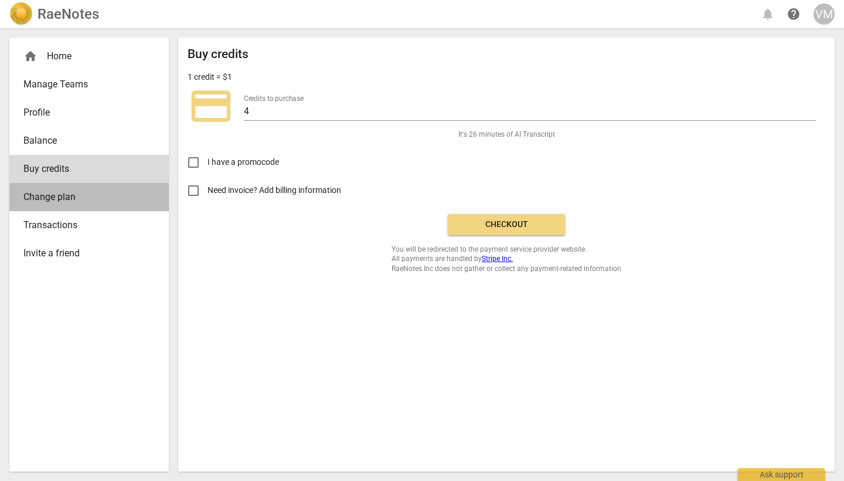
click at [55, 198] on span "Change plan" at bounding box center [84, 197] width 122 height 14
